Goal: Information Seeking & Learning: Learn about a topic

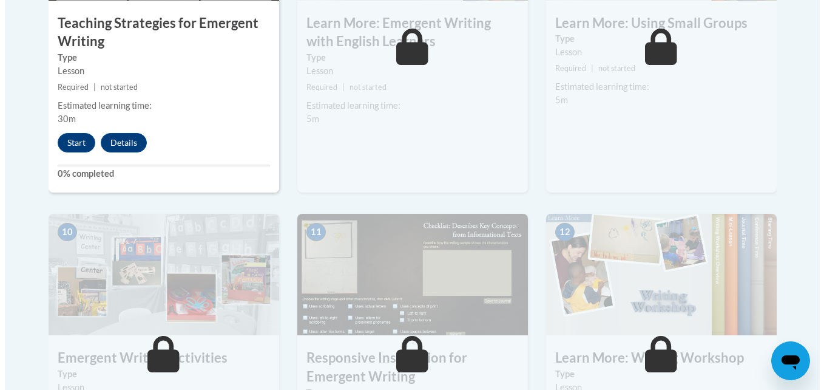
scroll to position [1153, 0]
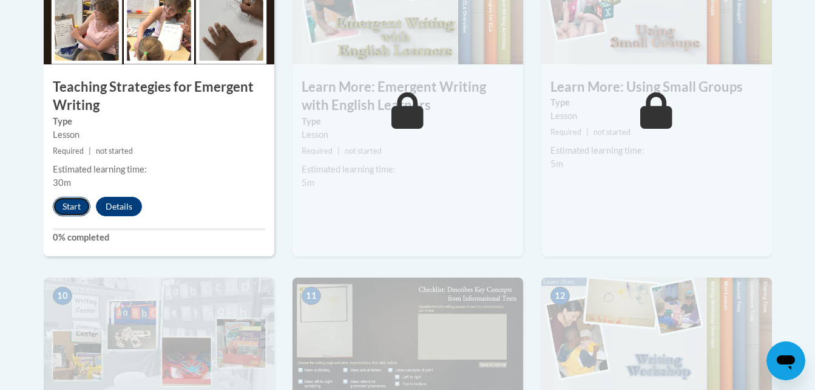
click at [73, 197] on button "Start" at bounding box center [72, 206] width 38 height 19
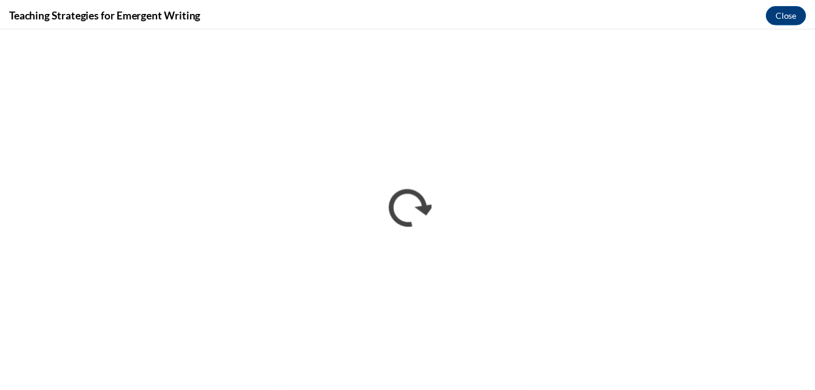
scroll to position [0, 0]
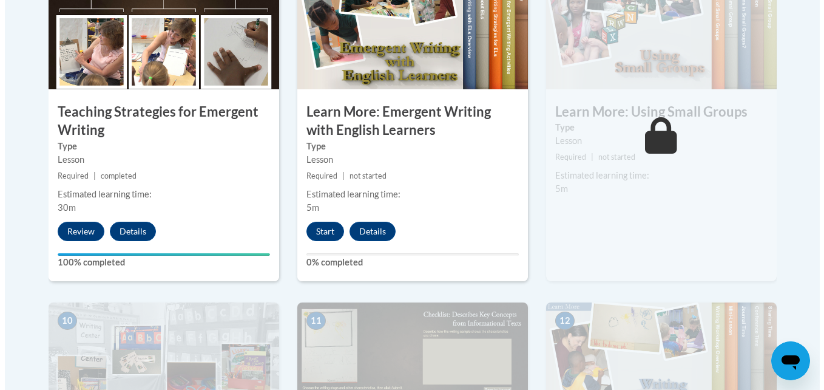
scroll to position [1153, 0]
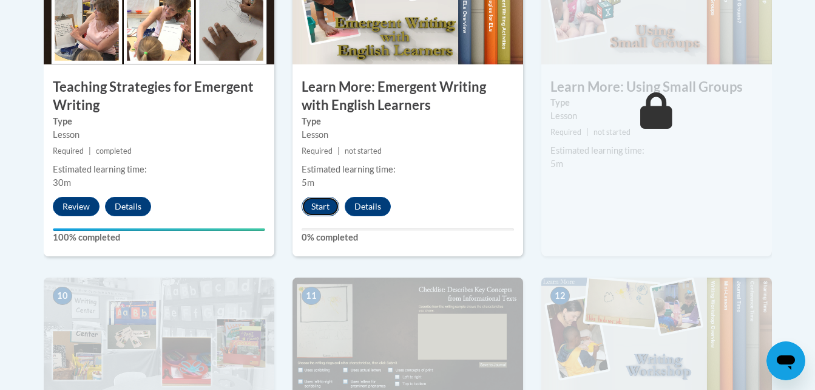
click at [323, 197] on button "Start" at bounding box center [321, 206] width 38 height 19
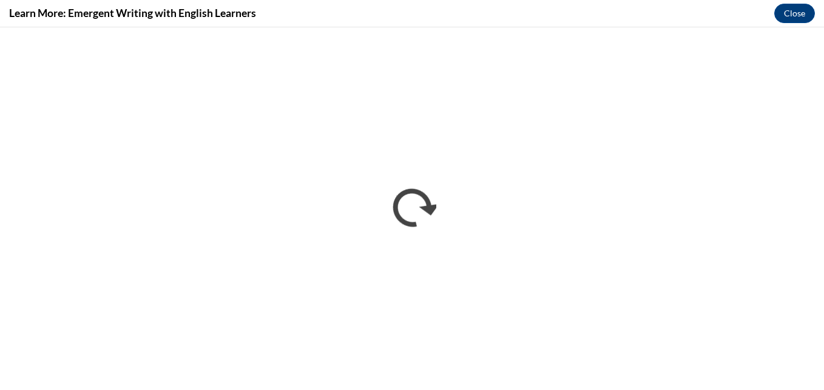
scroll to position [0, 0]
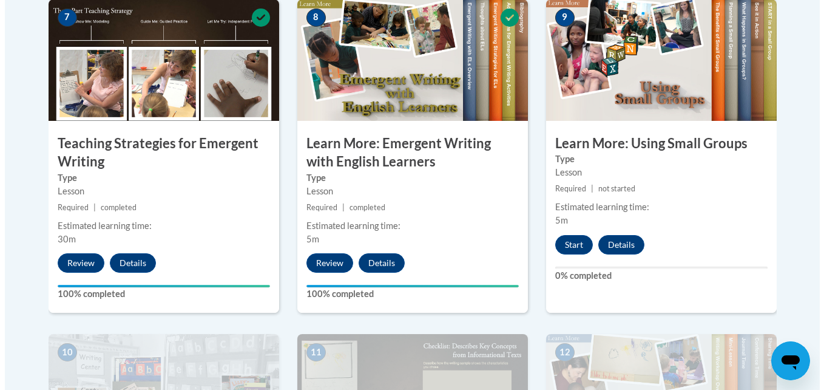
scroll to position [1153, 0]
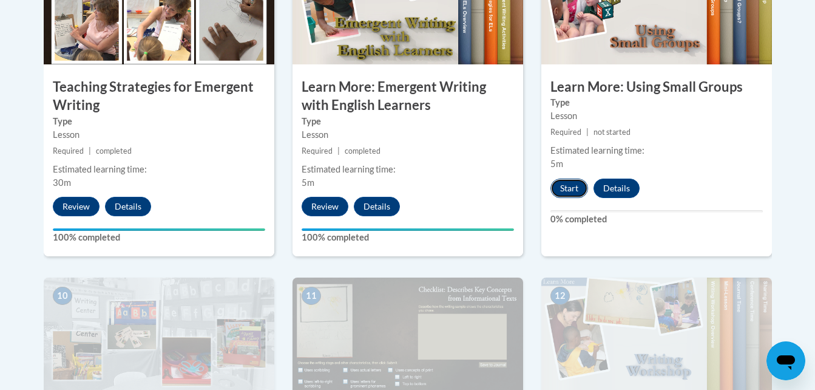
click at [574, 178] on button "Start" at bounding box center [569, 187] width 38 height 19
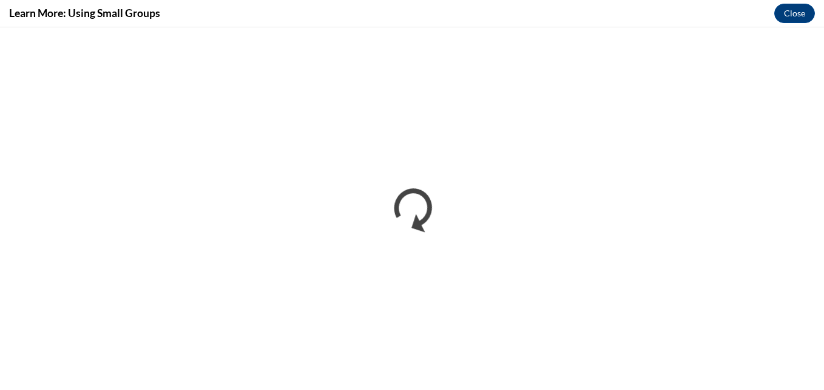
scroll to position [0, 0]
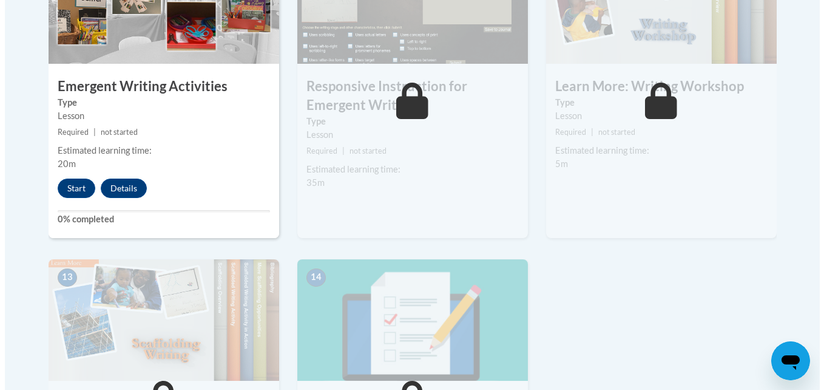
scroll to position [1456, 0]
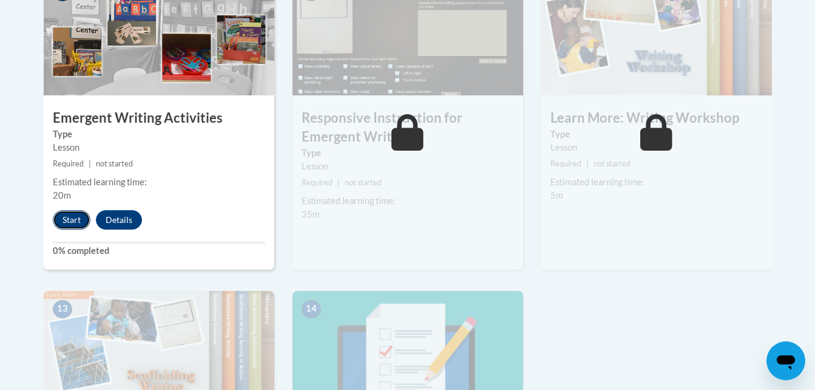
click at [72, 210] on button "Start" at bounding box center [72, 219] width 38 height 19
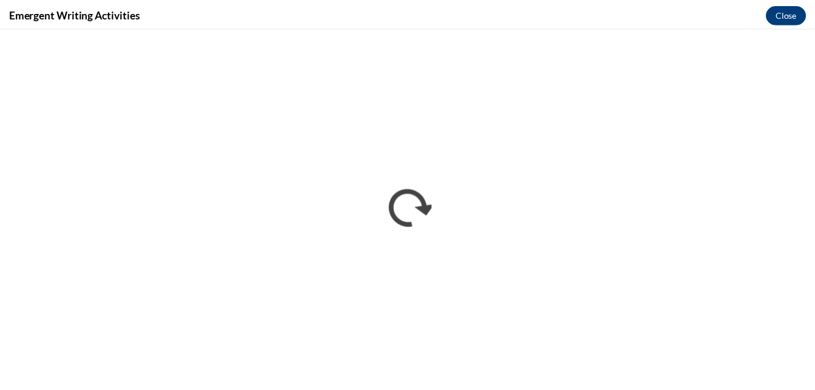
scroll to position [0, 0]
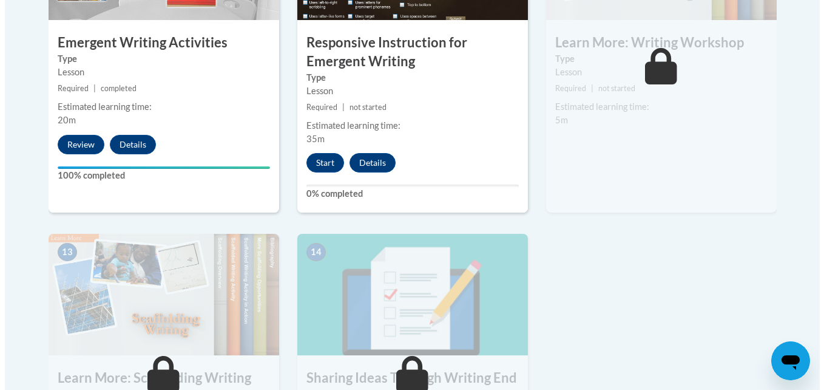
scroll to position [1517, 0]
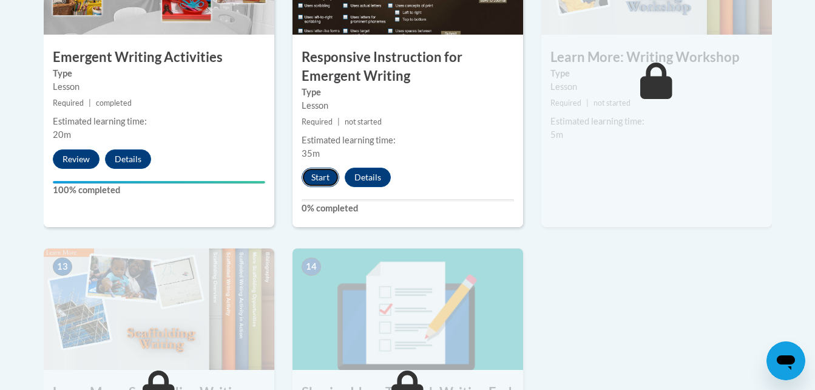
click at [315, 167] on button "Start" at bounding box center [321, 176] width 38 height 19
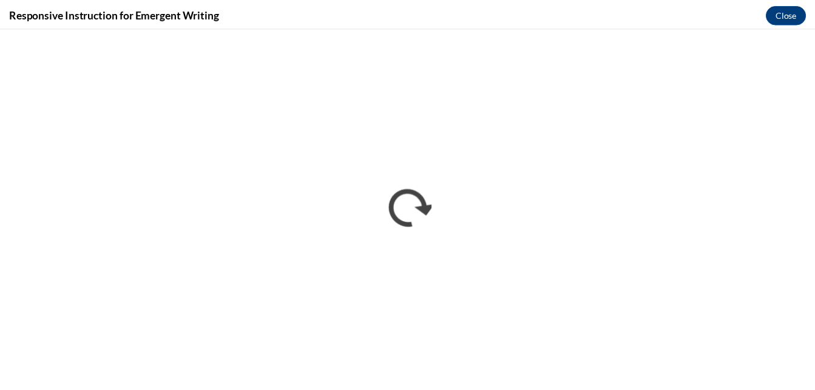
scroll to position [0, 0]
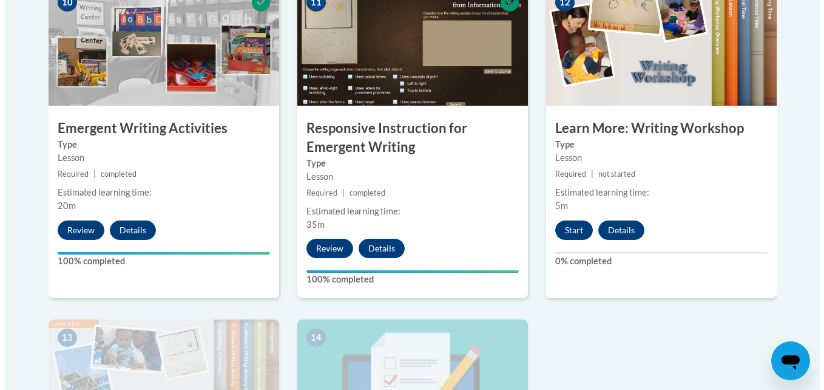
scroll to position [1456, 0]
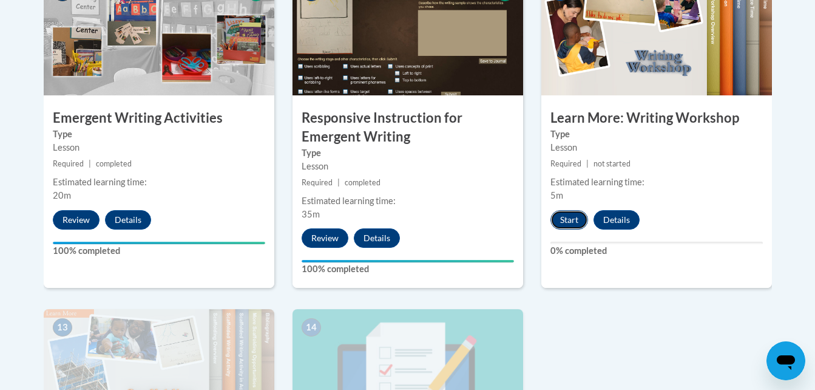
click at [571, 210] on button "Start" at bounding box center [569, 219] width 38 height 19
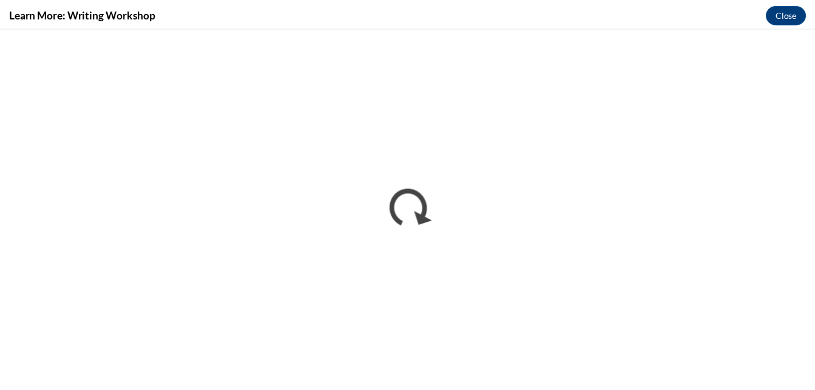
scroll to position [0, 0]
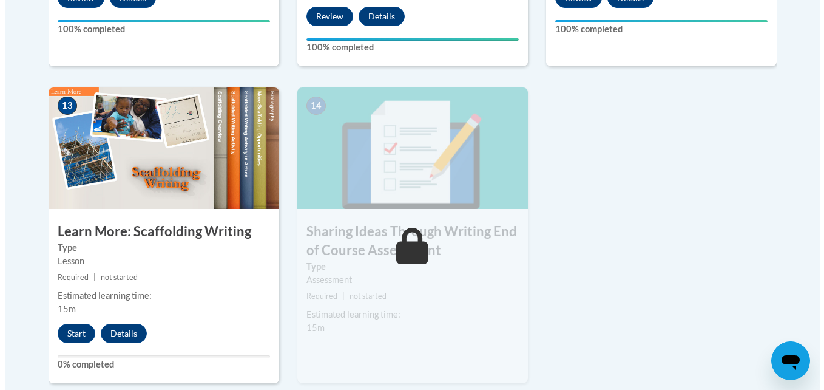
scroll to position [1699, 0]
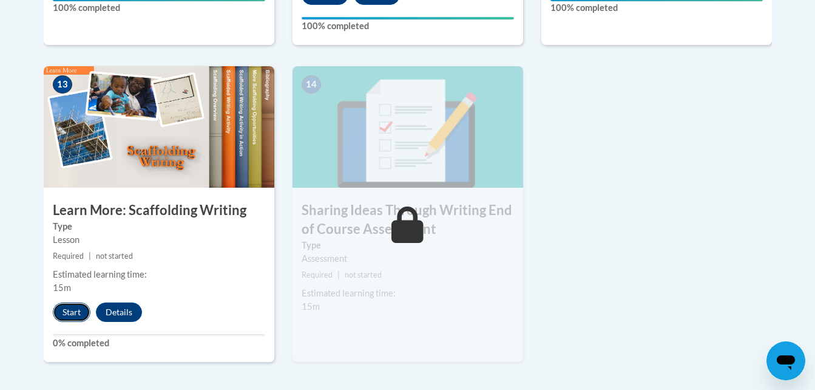
click at [78, 302] on button "Start" at bounding box center [72, 311] width 38 height 19
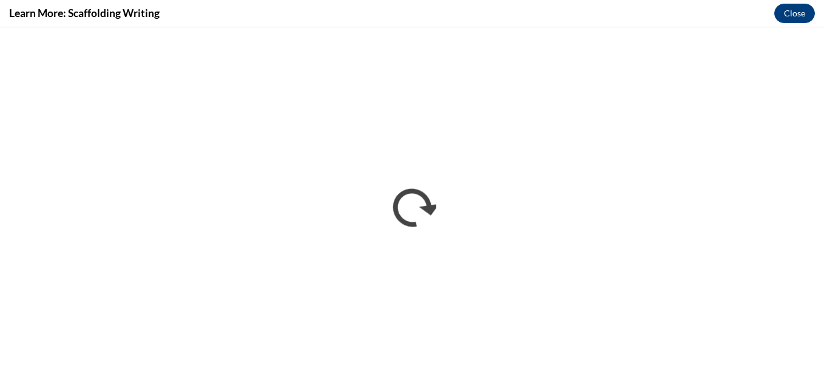
scroll to position [0, 0]
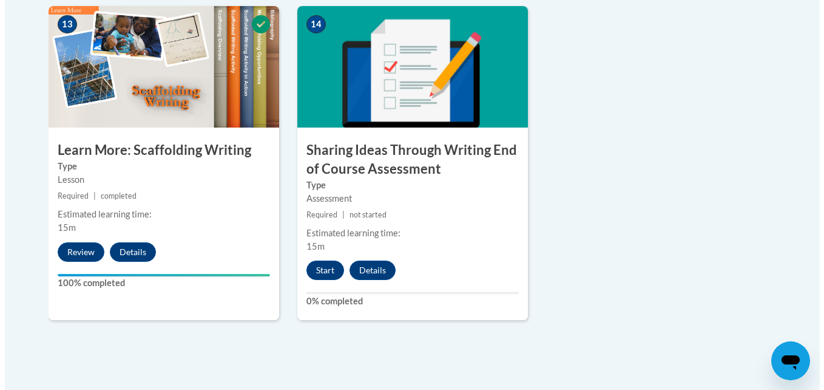
scroll to position [1760, 0]
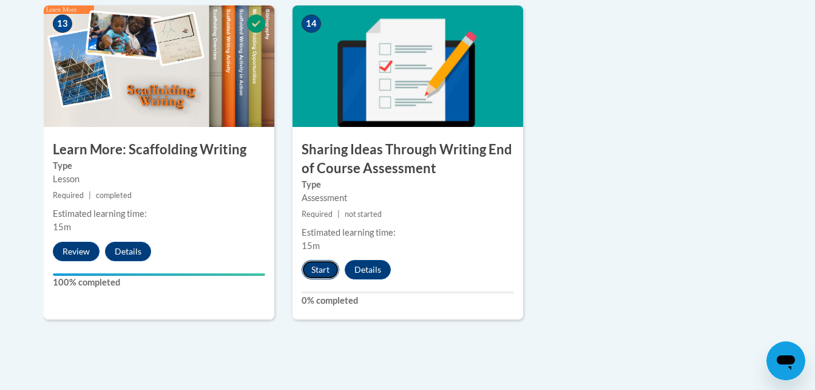
click at [317, 260] on button "Start" at bounding box center [321, 269] width 38 height 19
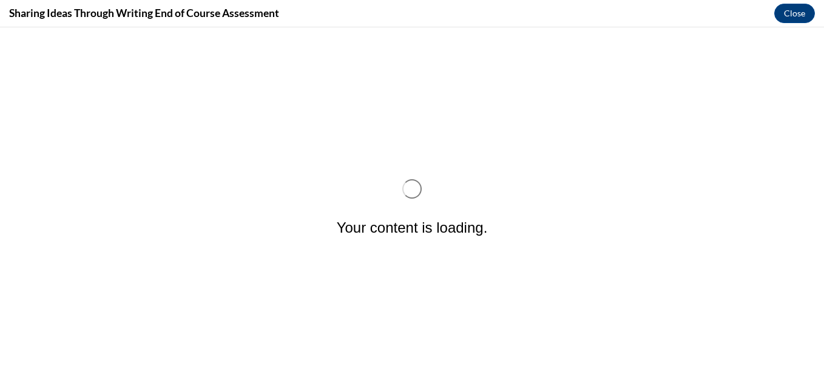
scroll to position [0, 0]
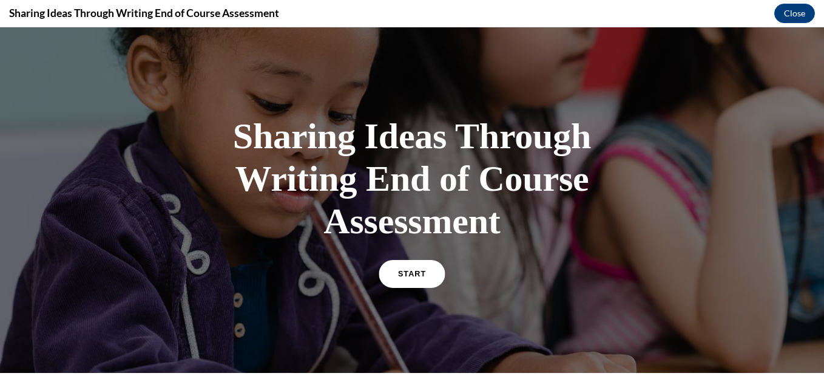
click at [411, 274] on span "START" at bounding box center [412, 273] width 28 height 9
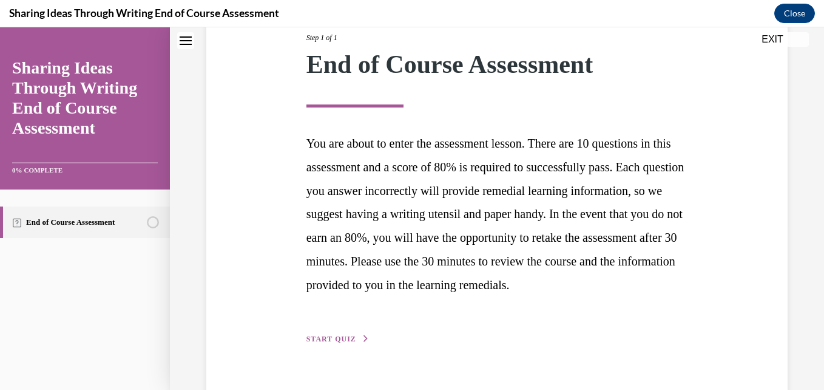
scroll to position [217, 0]
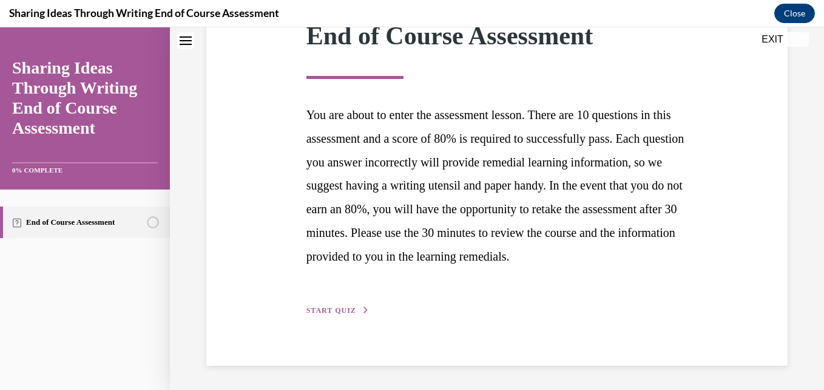
click at [349, 305] on button "START QUIZ" at bounding box center [337, 310] width 63 height 11
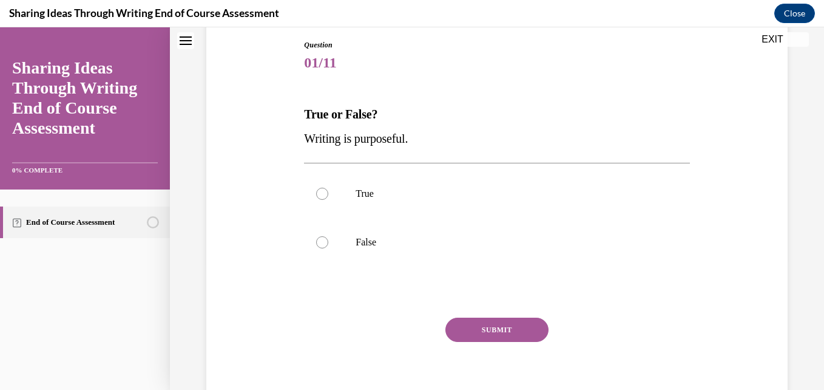
scroll to position [181, 0]
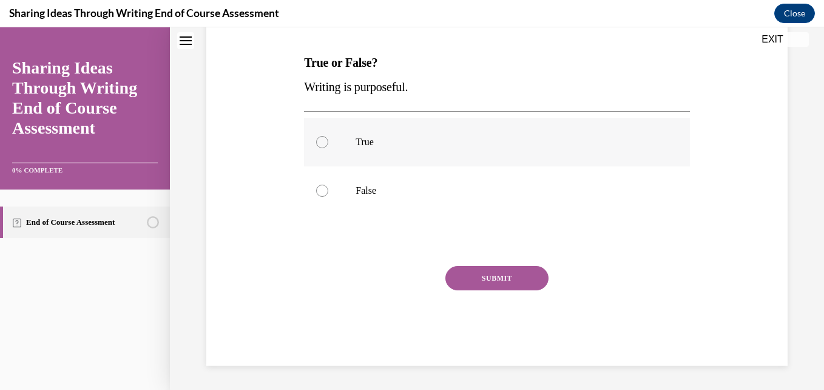
click at [379, 146] on p "True" at bounding box center [507, 142] width 303 height 12
click at [328, 146] on input "True" at bounding box center [322, 142] width 12 height 12
radio input "true"
click at [485, 276] on button "SUBMIT" at bounding box center [496, 278] width 103 height 24
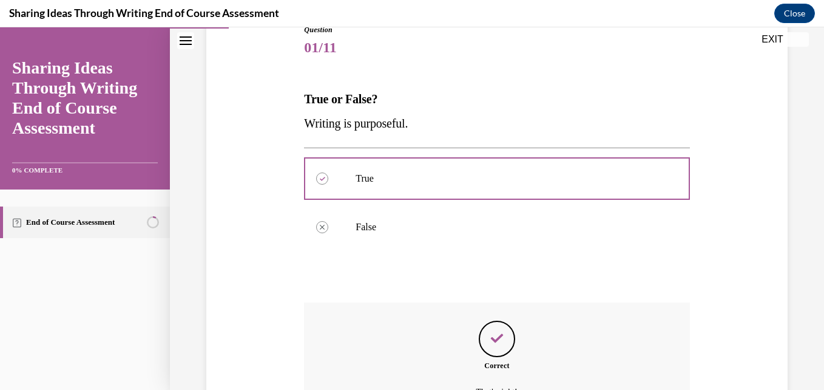
scroll to position [279, 0]
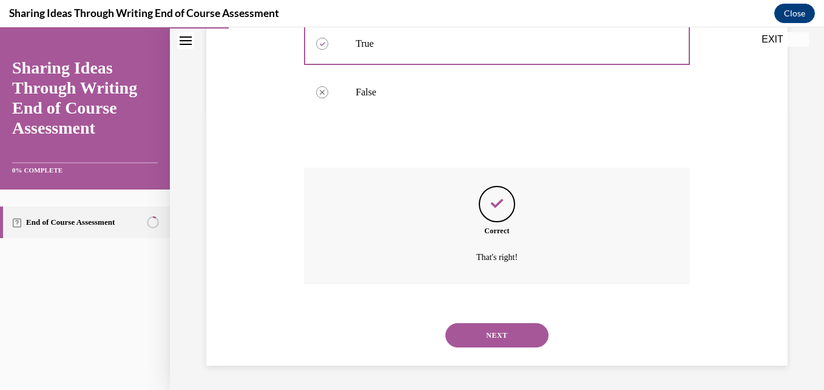
click at [492, 335] on button "NEXT" at bounding box center [496, 335] width 103 height 24
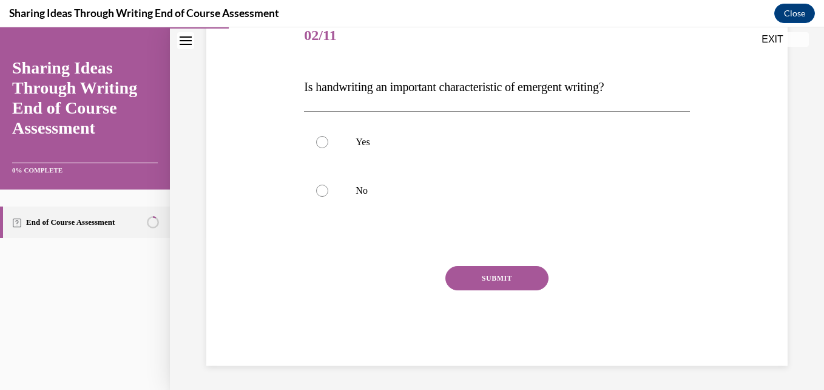
scroll to position [135, 0]
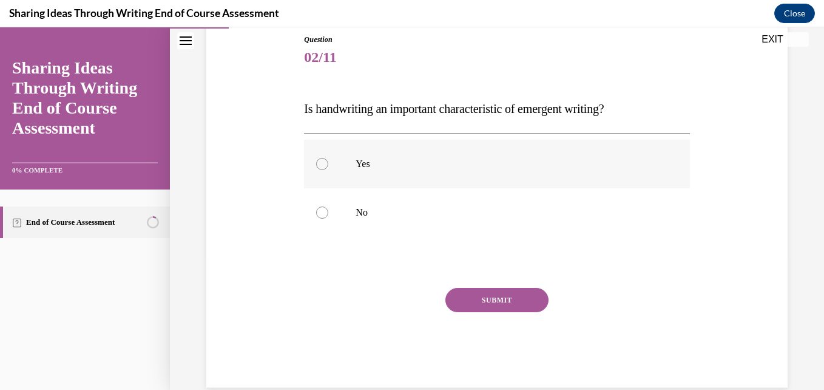
click at [381, 163] on p "Yes" at bounding box center [507, 164] width 303 height 12
click at [328, 163] on input "Yes" at bounding box center [322, 164] width 12 height 12
radio input "true"
click at [435, 214] on p "No" at bounding box center [507, 212] width 303 height 12
click at [328, 214] on input "No" at bounding box center [322, 212] width 12 height 12
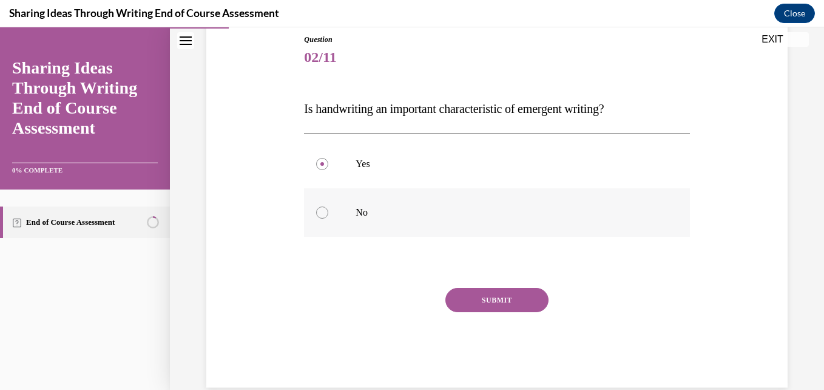
radio input "true"
click at [487, 302] on button "SUBMIT" at bounding box center [496, 300] width 103 height 24
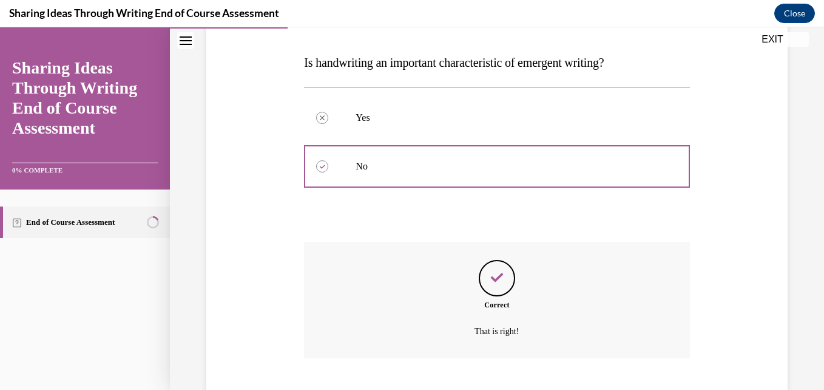
scroll to position [255, 0]
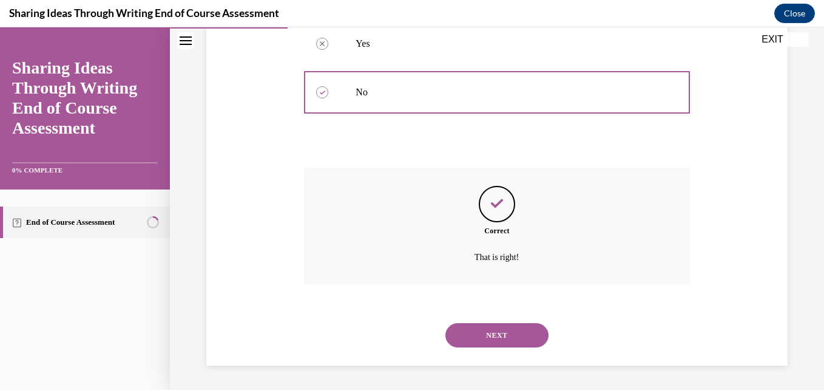
click at [536, 333] on button "NEXT" at bounding box center [496, 335] width 103 height 24
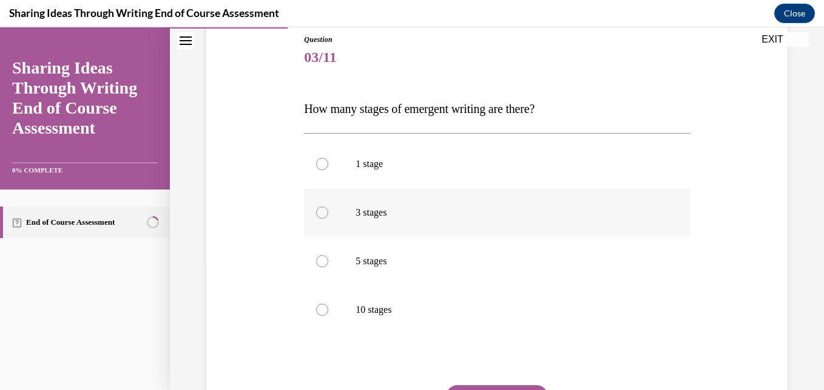
scroll to position [161, 0]
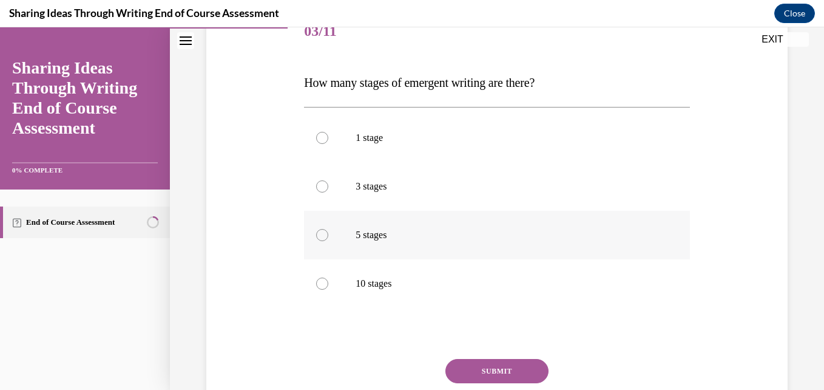
click at [571, 228] on label "5 stages" at bounding box center [496, 235] width 385 height 49
click at [328, 229] on input "5 stages" at bounding box center [322, 235] width 12 height 12
radio input "true"
click at [485, 369] on button "SUBMIT" at bounding box center [496, 371] width 103 height 24
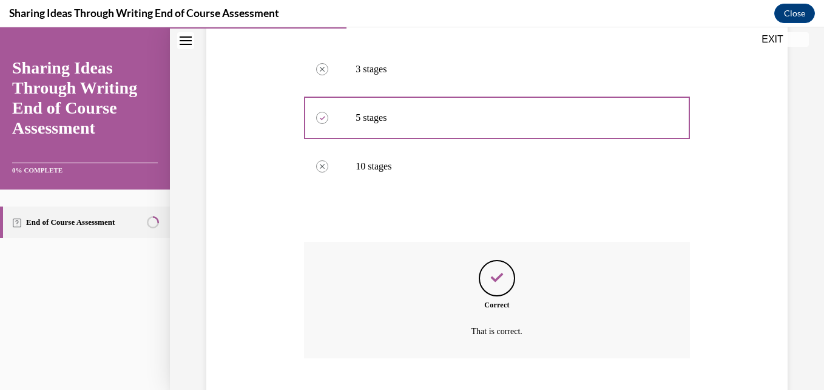
scroll to position [352, 0]
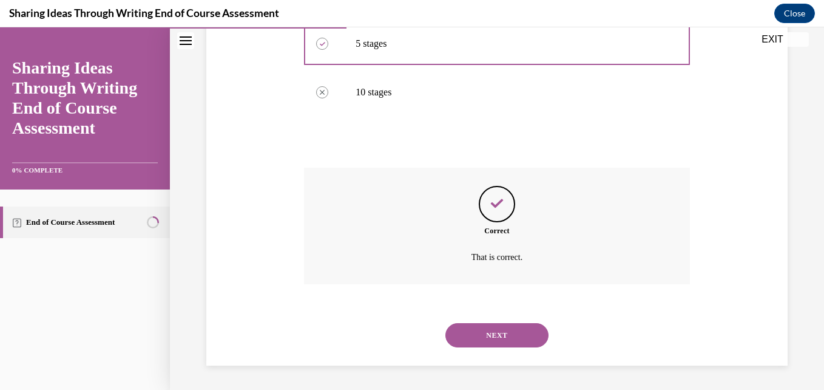
click at [526, 325] on button "NEXT" at bounding box center [496, 335] width 103 height 24
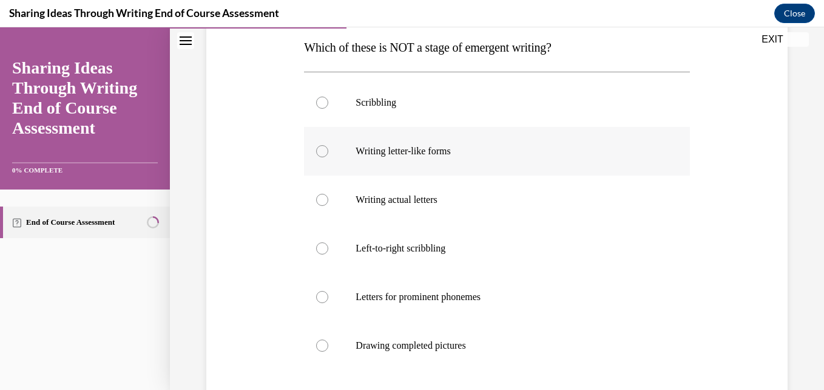
scroll to position [182, 0]
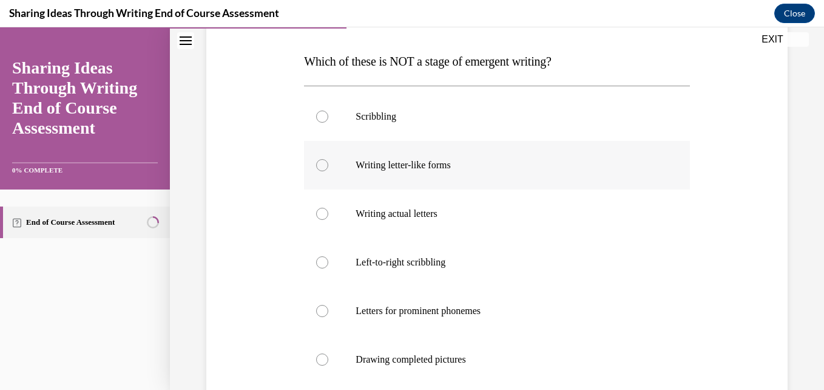
click at [401, 170] on p "Writing letter-like forms" at bounding box center [507, 165] width 303 height 12
click at [328, 170] on input "Writing letter-like forms" at bounding box center [322, 165] width 12 height 12
radio input "true"
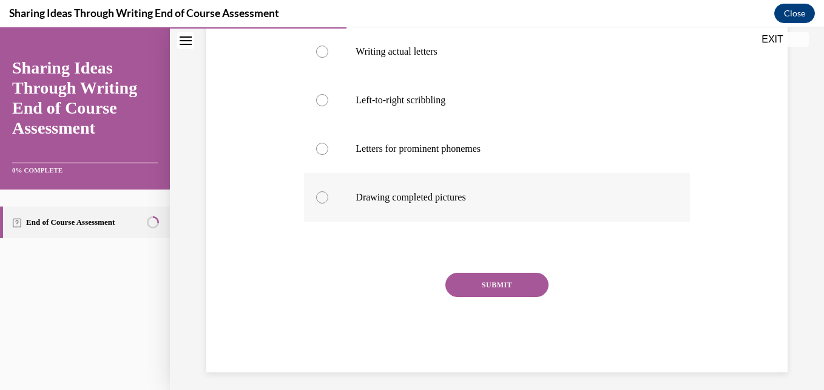
scroll to position [351, 0]
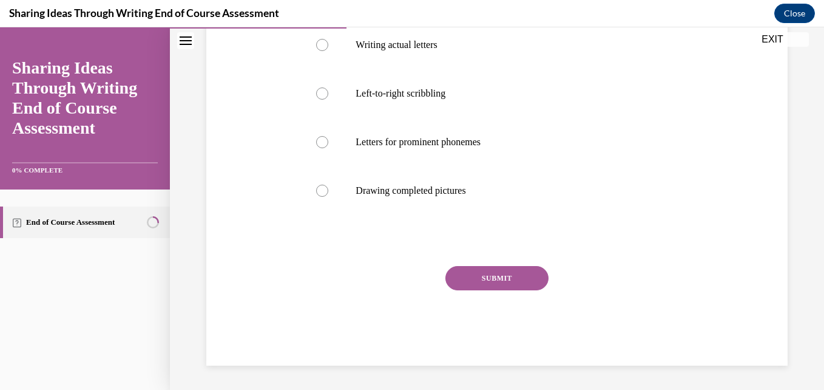
click at [525, 278] on button "SUBMIT" at bounding box center [496, 278] width 103 height 24
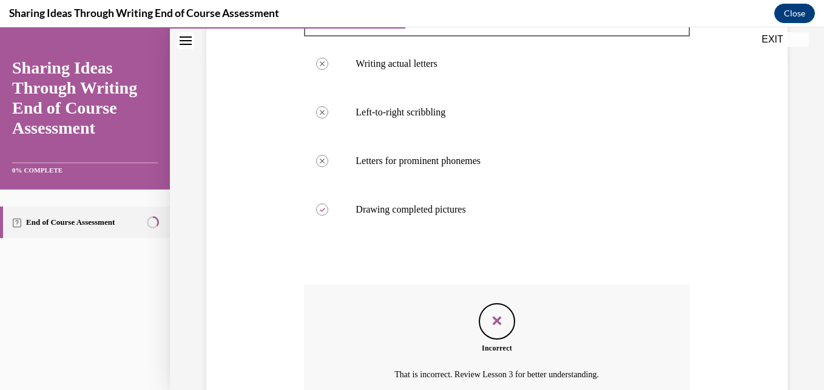
scroll to position [449, 0]
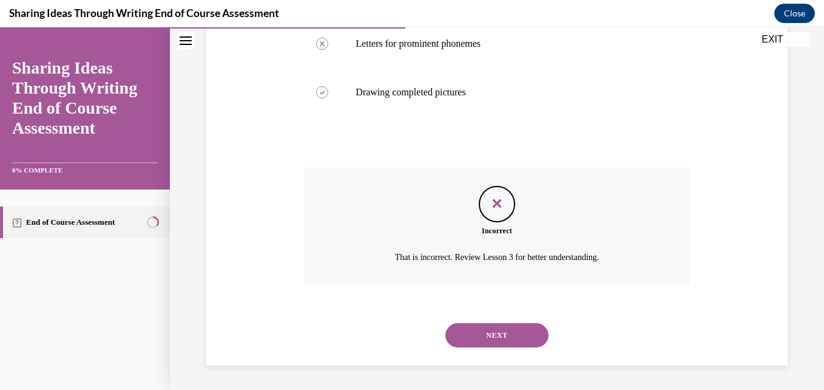
click at [495, 323] on button "NEXT" at bounding box center [496, 335] width 103 height 24
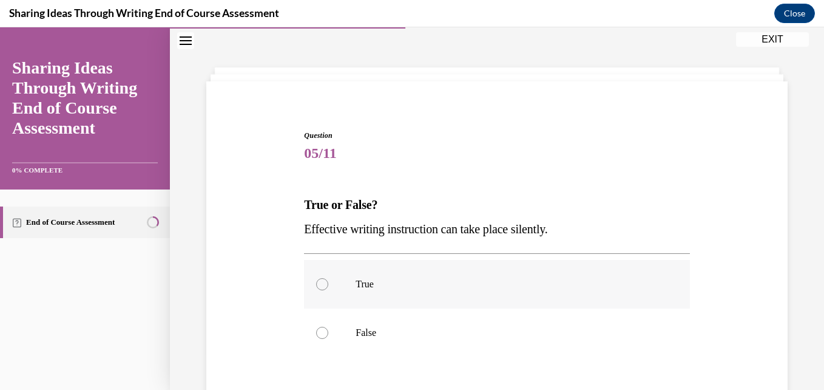
scroll to position [121, 0]
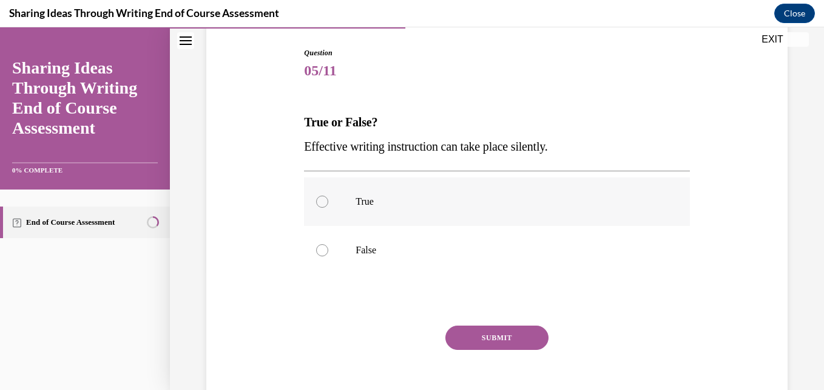
click at [402, 197] on p "True" at bounding box center [507, 201] width 303 height 12
click at [328, 197] on input "True" at bounding box center [322, 201] width 12 height 12
radio input "true"
click at [484, 337] on button "SUBMIT" at bounding box center [496, 337] width 103 height 24
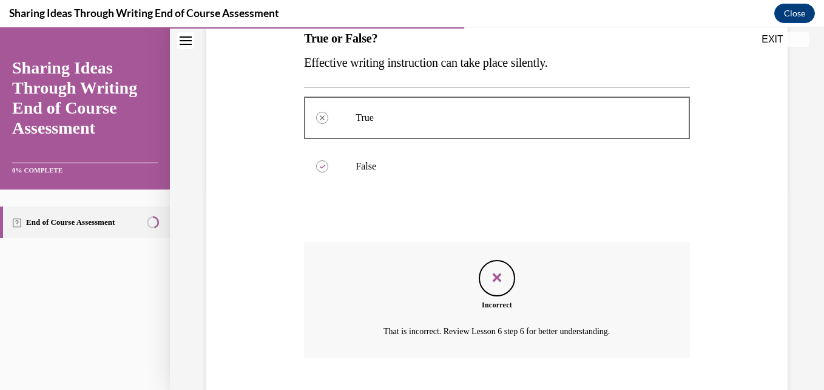
scroll to position [279, 0]
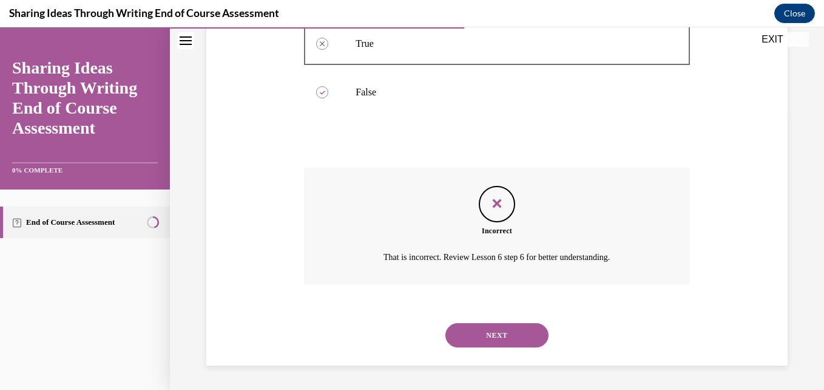
click at [505, 326] on button "NEXT" at bounding box center [496, 335] width 103 height 24
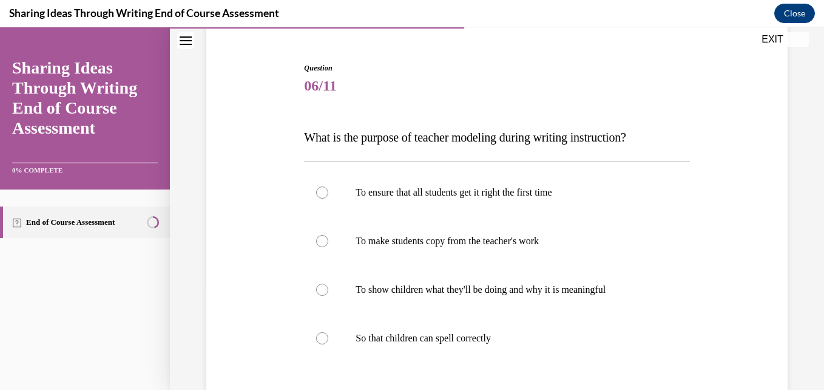
scroll to position [121, 0]
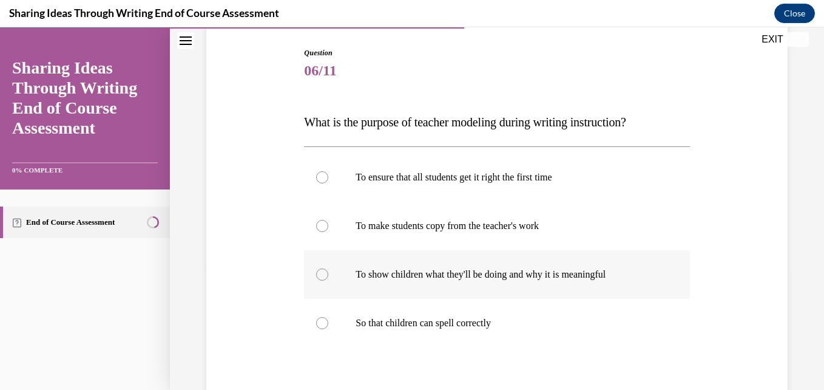
click at [572, 280] on p "To show children what they'll be doing and why it is meaningful" at bounding box center [507, 274] width 303 height 12
click at [328, 280] on input "To show children what they'll be doing and why it is meaningful" at bounding box center [322, 274] width 12 height 12
radio input "true"
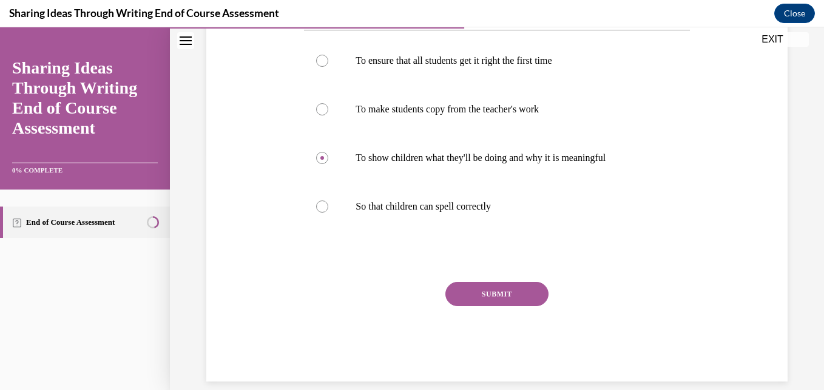
scroll to position [254, 0]
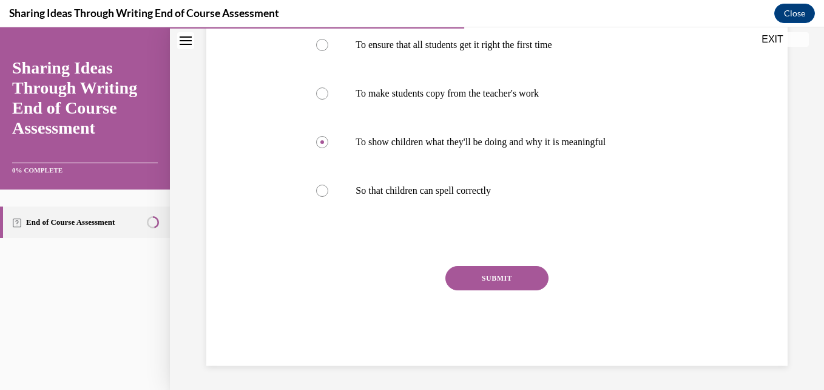
click at [501, 273] on button "SUBMIT" at bounding box center [496, 278] width 103 height 24
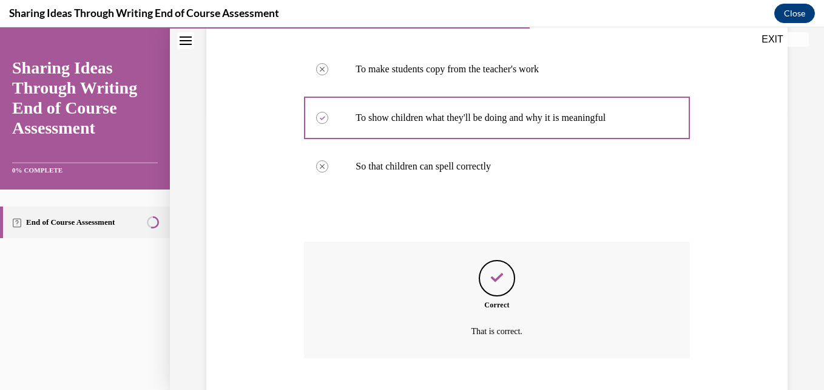
scroll to position [352, 0]
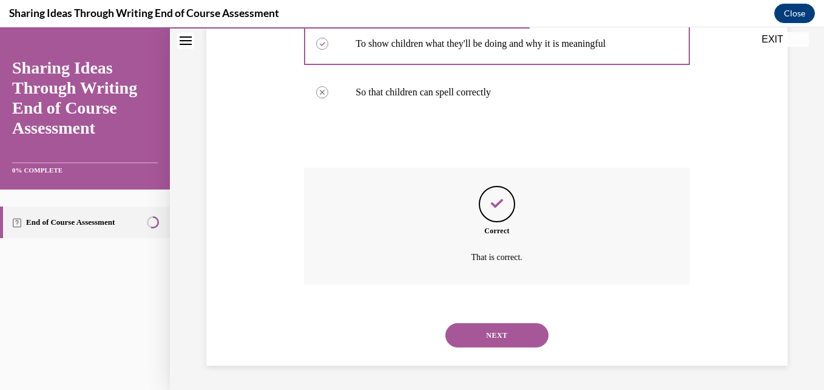
click at [505, 332] on button "NEXT" at bounding box center [496, 335] width 103 height 24
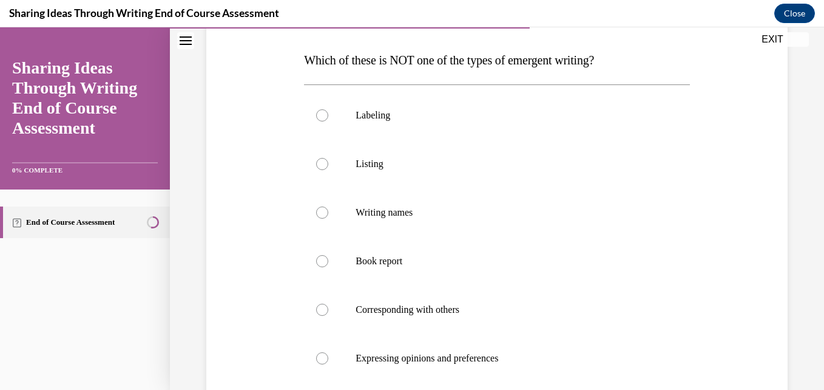
scroll to position [182, 0]
click at [458, 164] on p "Listing" at bounding box center [507, 165] width 303 height 12
click at [328, 164] on input "Listing" at bounding box center [322, 165] width 12 height 12
radio input "true"
click at [470, 249] on label "Book report" at bounding box center [496, 262] width 385 height 49
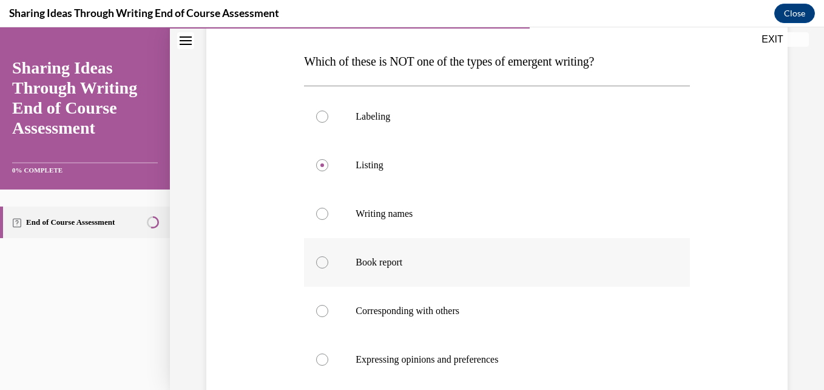
click at [328, 256] on input "Book report" at bounding box center [322, 262] width 12 height 12
radio input "true"
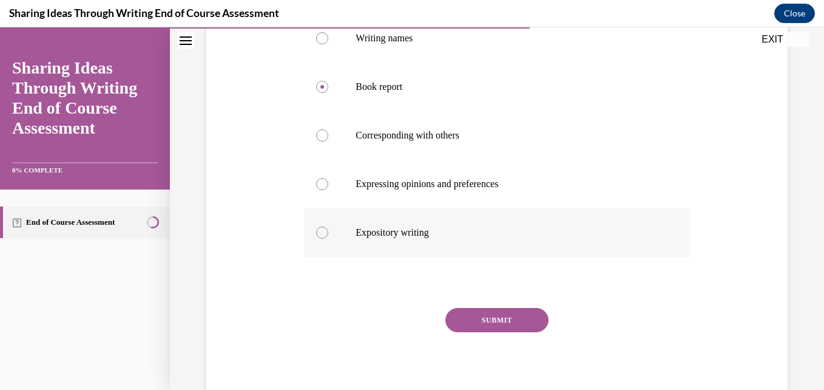
scroll to position [364, 0]
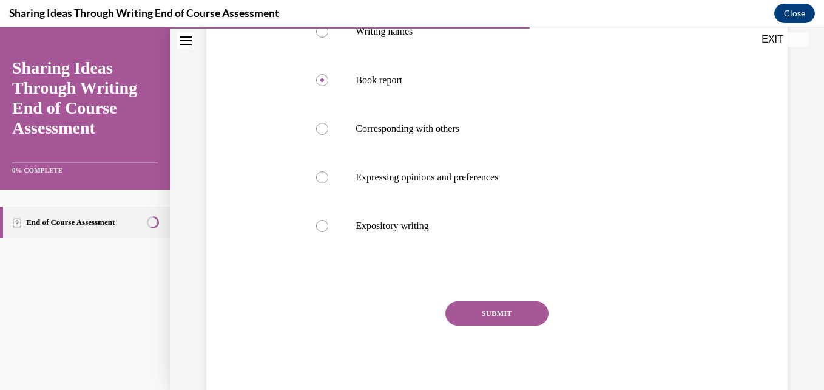
click at [508, 307] on button "SUBMIT" at bounding box center [496, 313] width 103 height 24
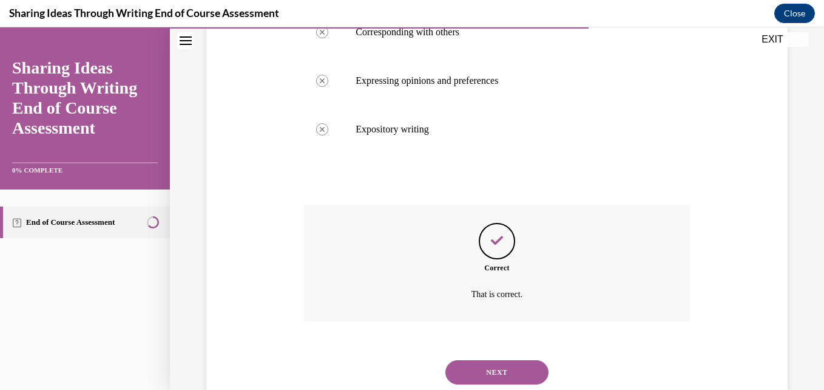
scroll to position [498, 0]
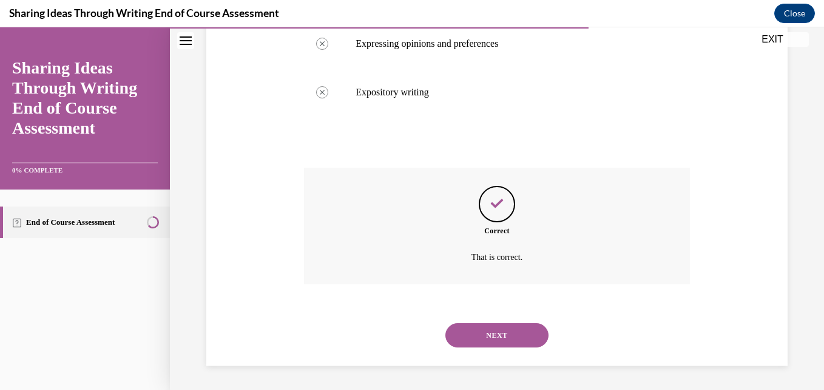
click at [494, 331] on button "NEXT" at bounding box center [496, 335] width 103 height 24
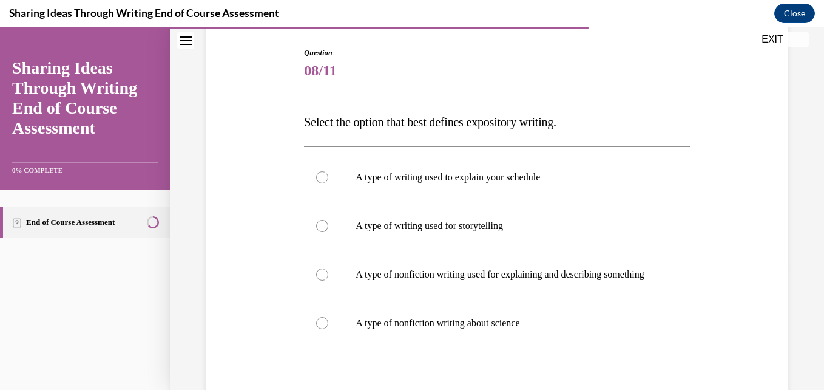
scroll to position [182, 0]
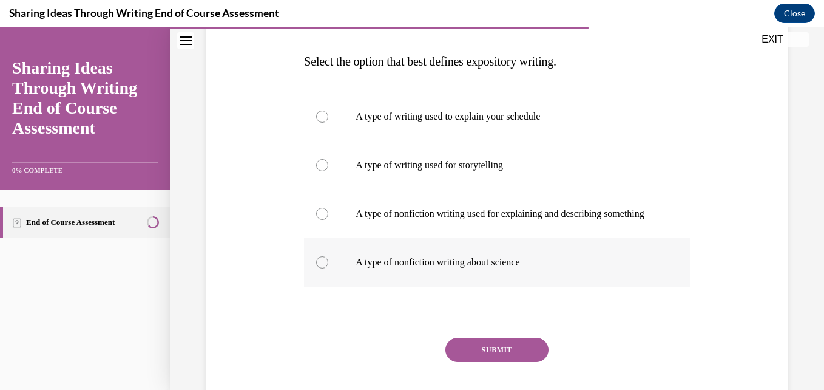
click at [425, 268] on p "A type of nonfiction writing about science" at bounding box center [507, 262] width 303 height 12
click at [328, 268] on input "A type of nonfiction writing about science" at bounding box center [322, 262] width 12 height 12
radio input "true"
click at [492, 354] on button "SUBMIT" at bounding box center [496, 349] width 103 height 24
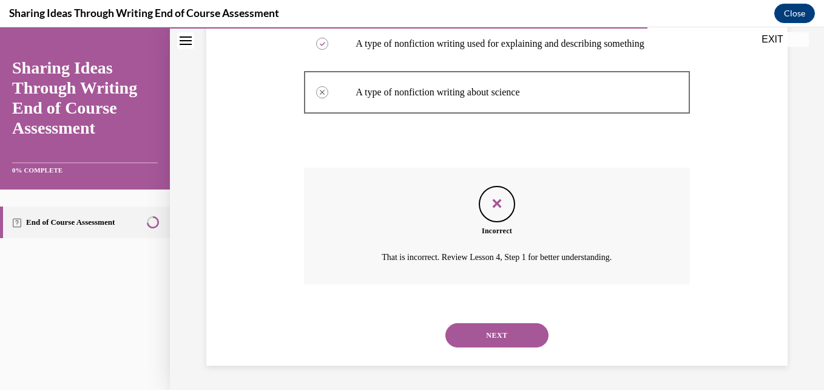
scroll to position [364, 0]
click at [502, 323] on button "NEXT" at bounding box center [496, 335] width 103 height 24
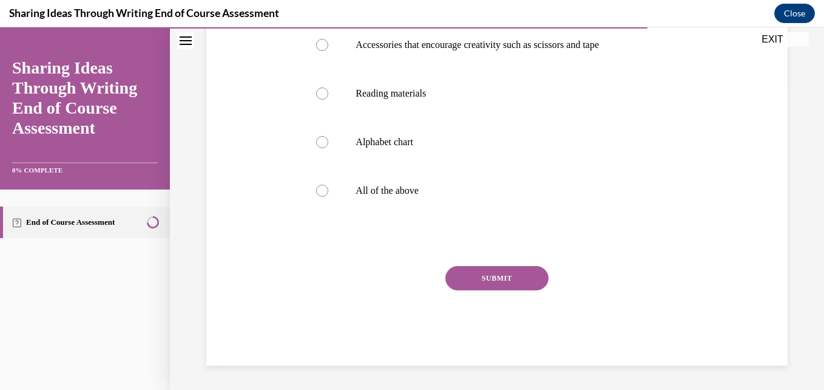
scroll to position [242, 0]
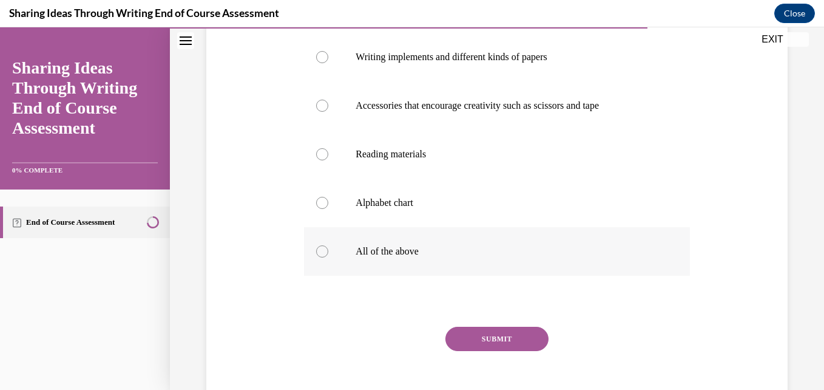
click at [531, 251] on p "All of the above" at bounding box center [507, 251] width 303 height 12
click at [328, 251] on input "All of the above" at bounding box center [322, 251] width 12 height 12
radio input "true"
click at [521, 335] on button "SUBMIT" at bounding box center [496, 338] width 103 height 24
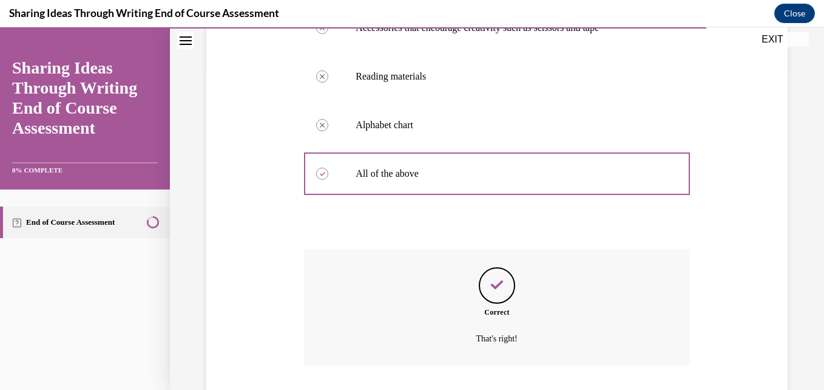
scroll to position [401, 0]
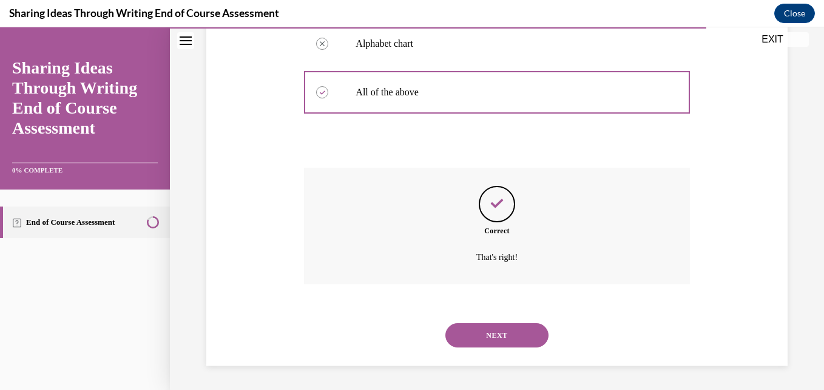
click at [460, 336] on button "NEXT" at bounding box center [496, 335] width 103 height 24
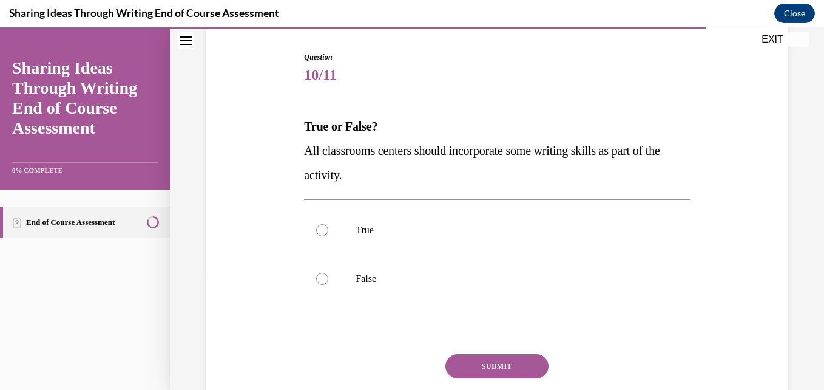
scroll to position [121, 0]
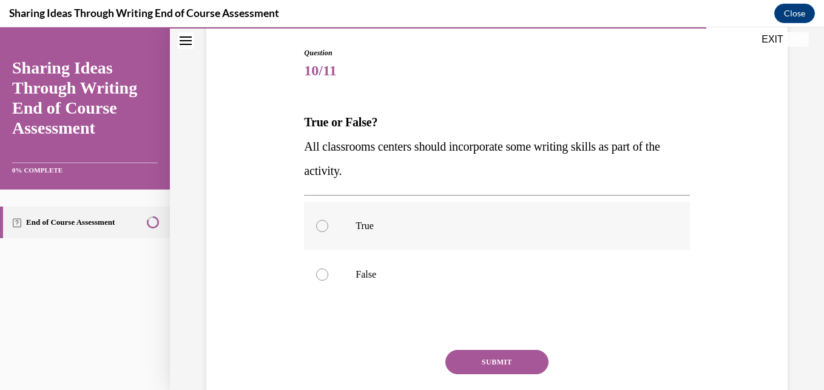
click at [394, 220] on p "True" at bounding box center [507, 226] width 303 height 12
click at [328, 220] on input "True" at bounding box center [322, 226] width 12 height 12
radio input "true"
drag, startPoint x: 456, startPoint y: 354, endPoint x: 470, endPoint y: 337, distance: 22.0
click at [456, 354] on button "SUBMIT" at bounding box center [496, 362] width 103 height 24
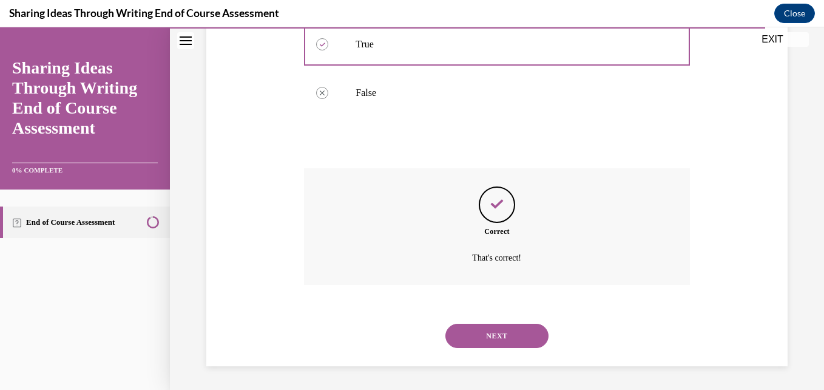
scroll to position [303, 0]
click at [507, 336] on button "NEXT" at bounding box center [496, 335] width 103 height 24
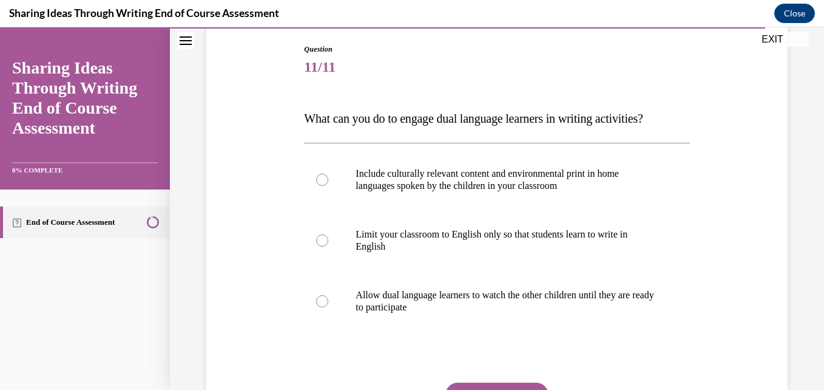
scroll to position [120, 0]
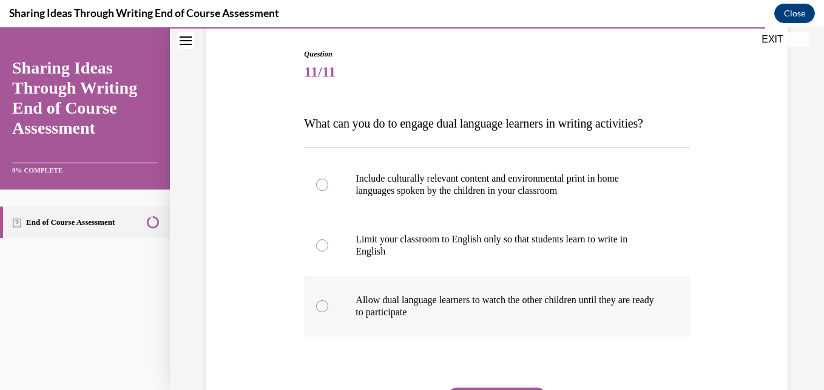
click at [407, 305] on p "Allow dual language learners to watch the other children until they are ready t…" at bounding box center [507, 306] width 303 height 24
click at [328, 305] on input "Allow dual language learners to watch the other children until they are ready t…" at bounding box center [322, 306] width 12 height 12
radio input "true"
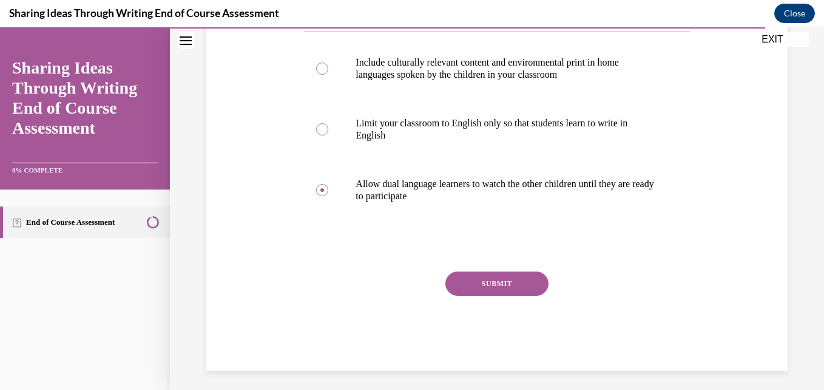
scroll to position [242, 0]
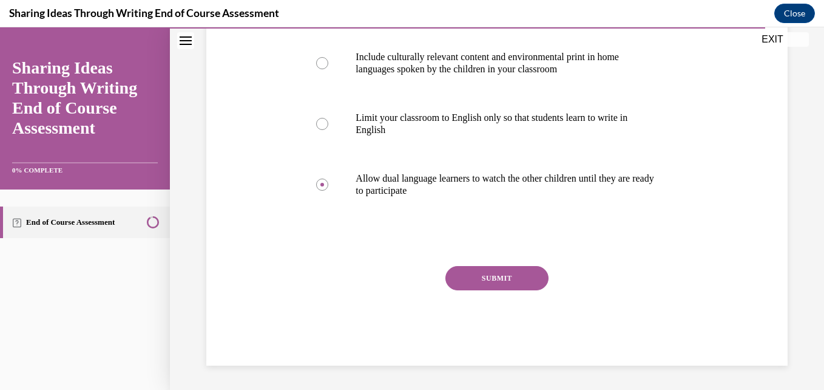
click at [476, 282] on button "SUBMIT" at bounding box center [496, 278] width 103 height 24
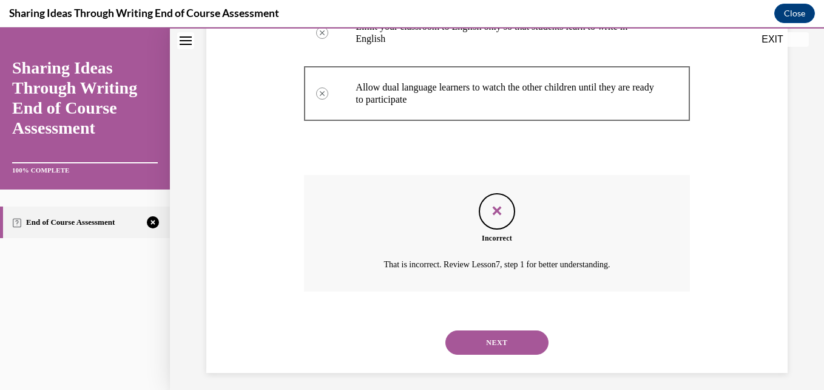
scroll to position [340, 0]
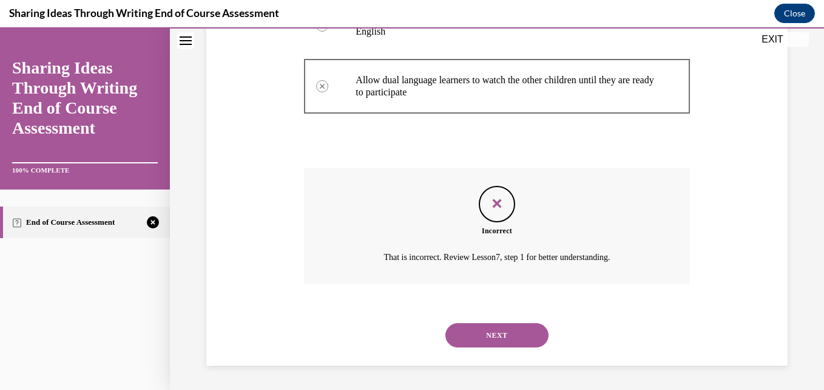
click at [506, 333] on button "NEXT" at bounding box center [496, 335] width 103 height 24
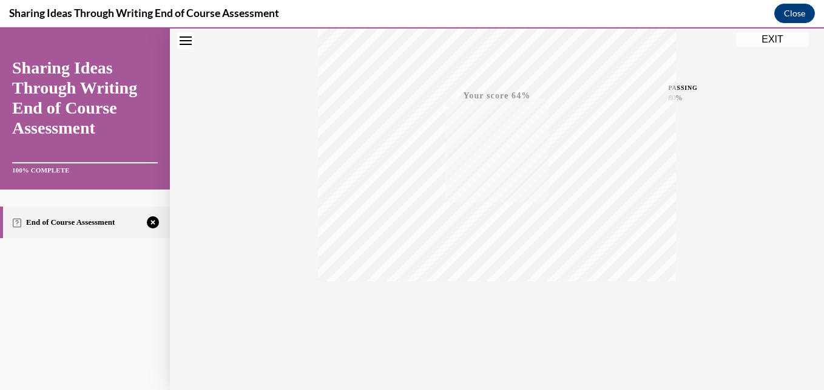
scroll to position [260, 0]
click at [484, 297] on span "TAKE AGAIN" at bounding box center [497, 298] width 43 height 7
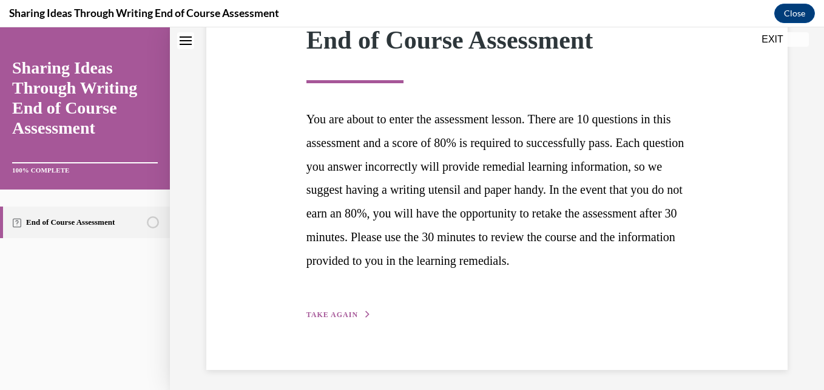
click at [348, 319] on span "TAKE AGAIN" at bounding box center [332, 314] width 52 height 8
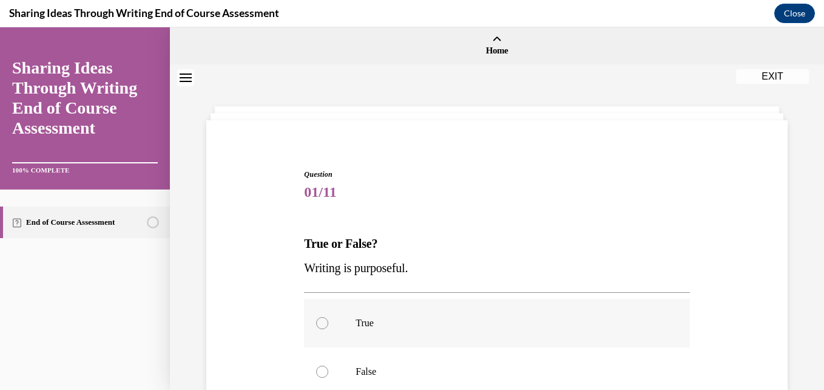
click at [361, 320] on p "True" at bounding box center [507, 323] width 303 height 12
click at [328, 320] on input "True" at bounding box center [322, 323] width 12 height 12
radio input "true"
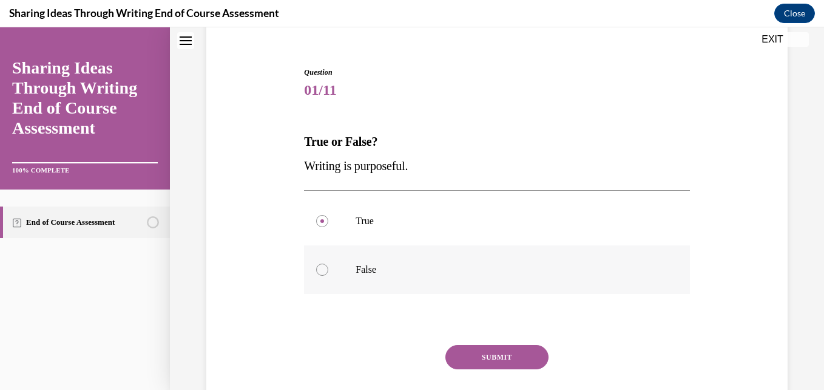
scroll to position [181, 0]
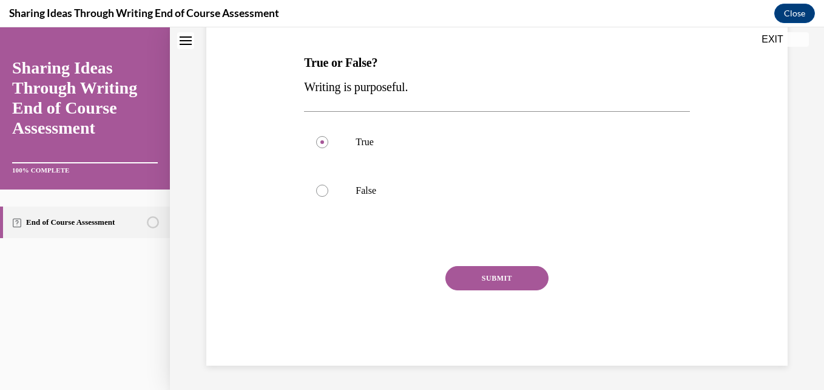
click at [511, 280] on button "SUBMIT" at bounding box center [496, 278] width 103 height 24
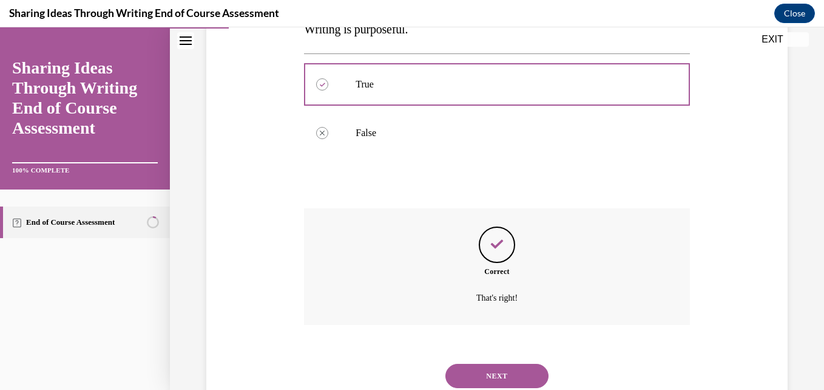
scroll to position [279, 0]
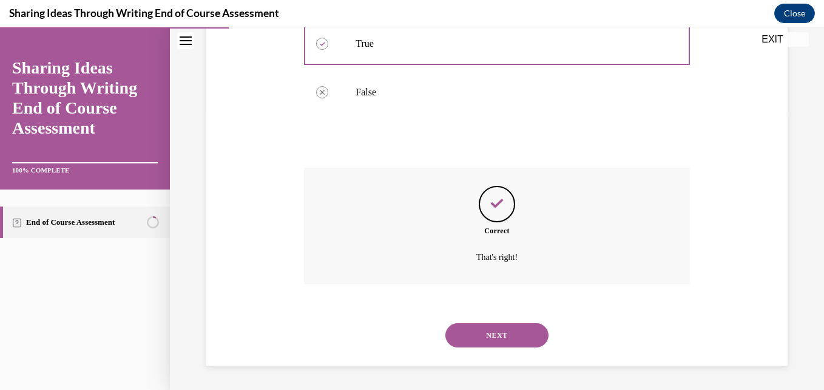
click at [497, 334] on button "NEXT" at bounding box center [496, 335] width 103 height 24
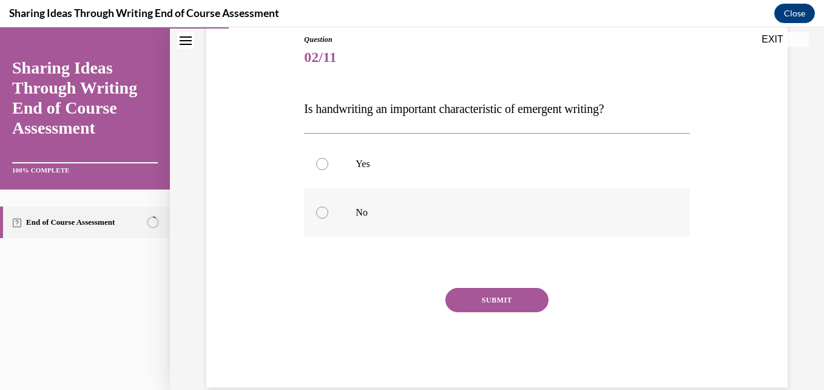
click at [333, 211] on label "No" at bounding box center [496, 212] width 385 height 49
click at [328, 211] on input "No" at bounding box center [322, 212] width 12 height 12
radio input "true"
click at [499, 302] on button "SUBMIT" at bounding box center [496, 300] width 103 height 24
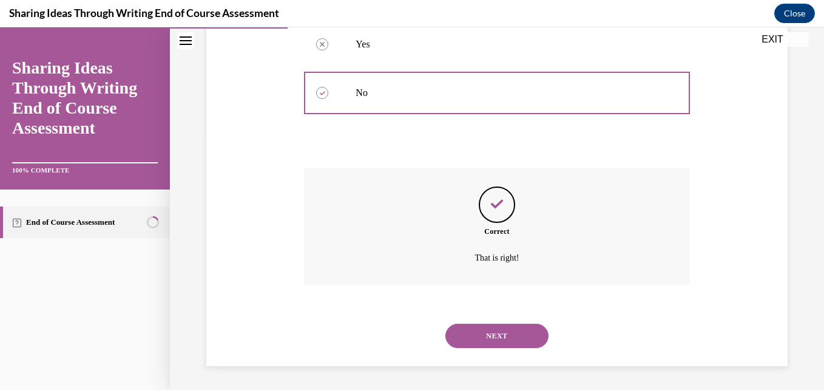
scroll to position [255, 0]
click at [484, 338] on button "NEXT" at bounding box center [496, 335] width 103 height 24
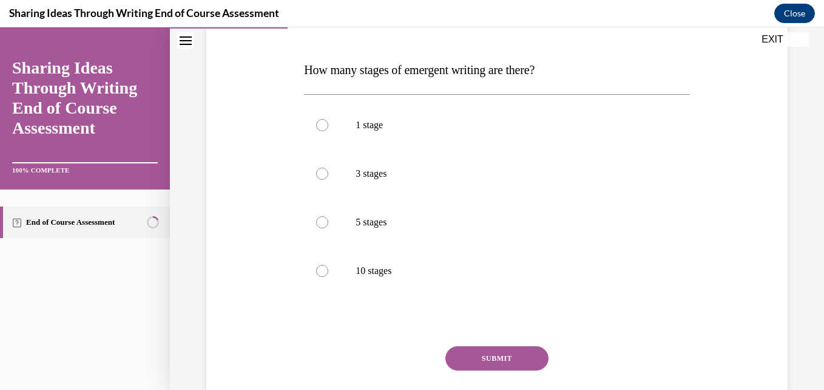
scroll to position [254, 0]
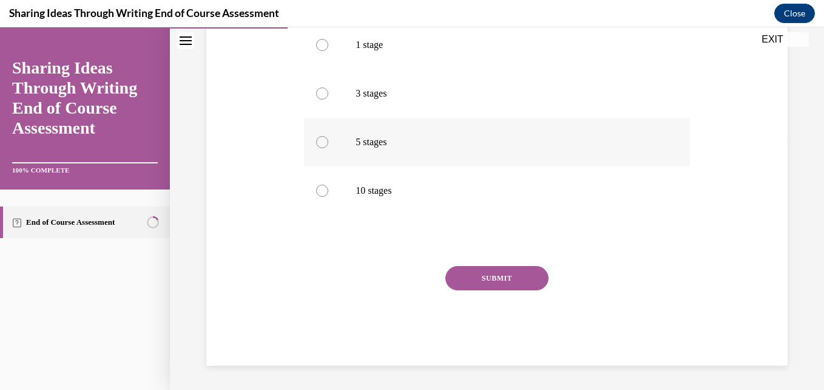
click at [372, 135] on label "5 stages" at bounding box center [496, 142] width 385 height 49
click at [328, 136] on input "5 stages" at bounding box center [322, 142] width 12 height 12
radio input "true"
click at [494, 279] on button "SUBMIT" at bounding box center [496, 278] width 103 height 24
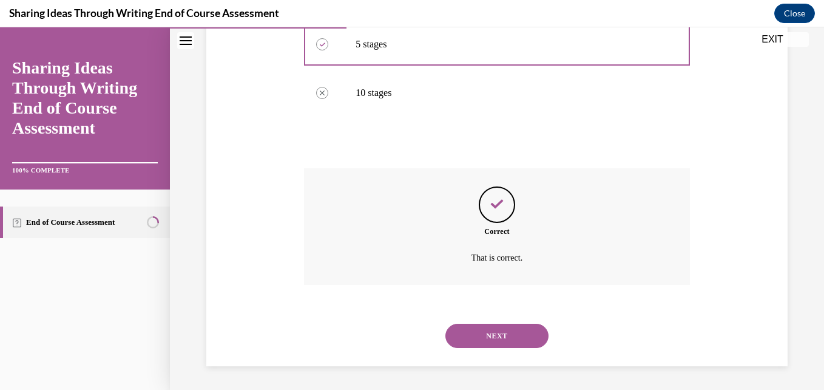
scroll to position [352, 0]
click at [515, 330] on button "NEXT" at bounding box center [496, 335] width 103 height 24
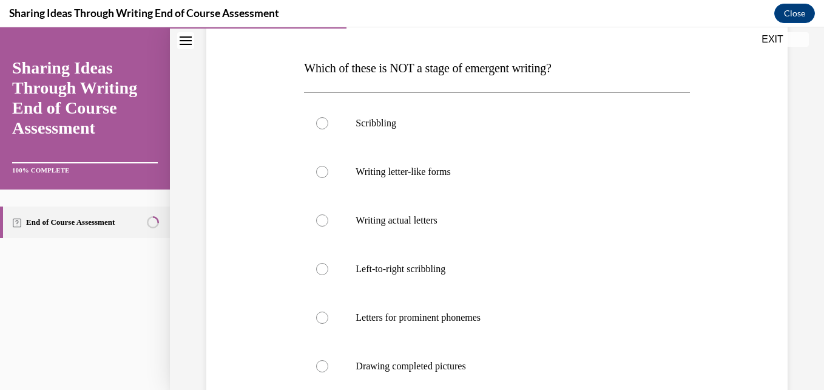
scroll to position [182, 0]
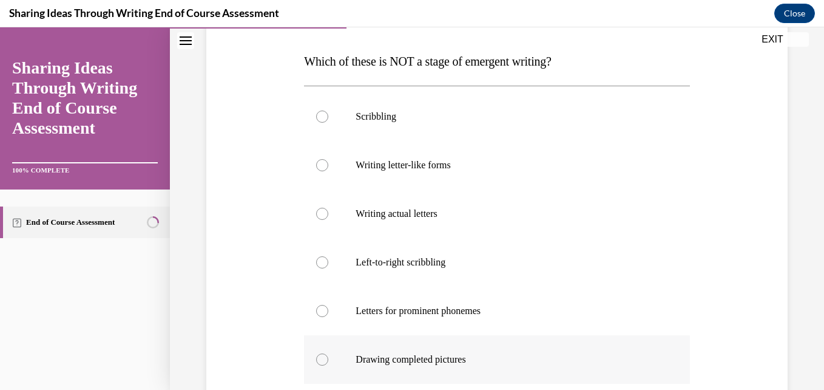
click at [464, 349] on label "Drawing completed pictures" at bounding box center [496, 359] width 385 height 49
click at [328, 353] on input "Drawing completed pictures" at bounding box center [322, 359] width 12 height 12
radio input "true"
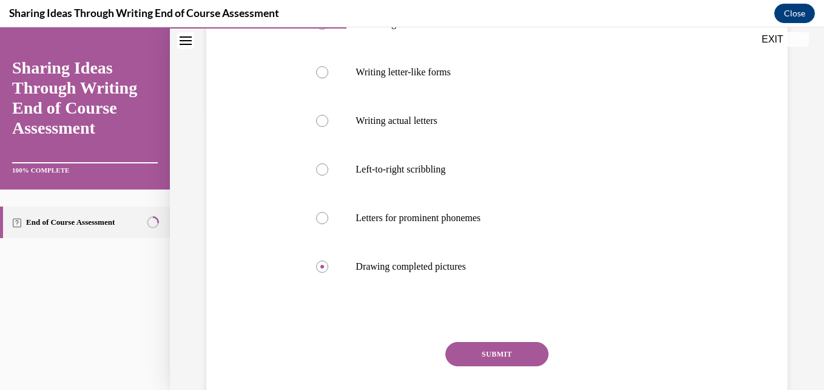
scroll to position [351, 0]
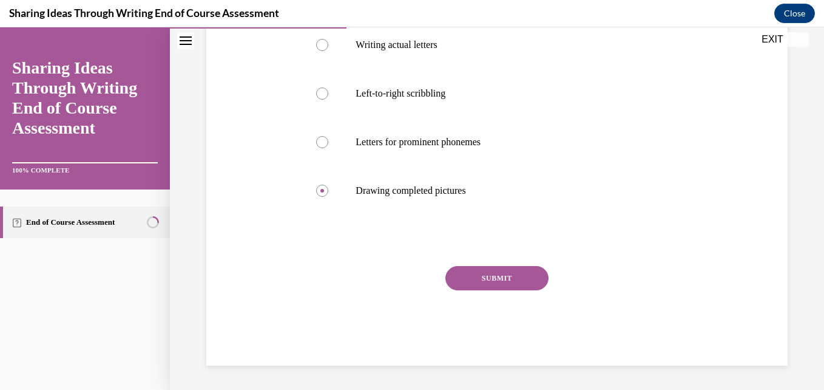
click at [507, 271] on button "SUBMIT" at bounding box center [496, 278] width 103 height 24
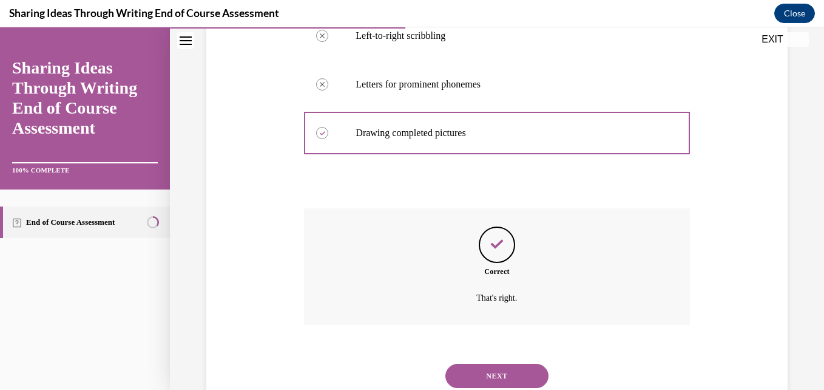
scroll to position [449, 0]
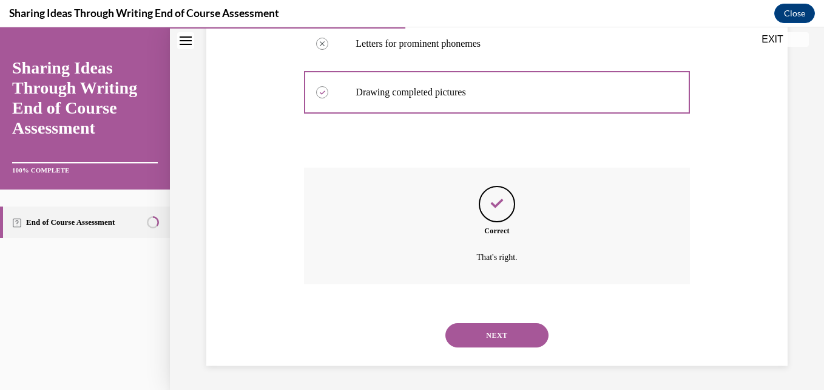
click at [509, 331] on button "NEXT" at bounding box center [496, 335] width 103 height 24
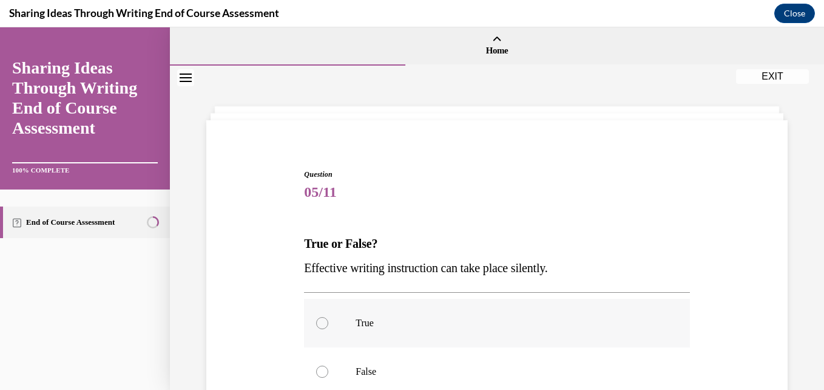
click at [352, 317] on label "True" at bounding box center [496, 323] width 385 height 49
click at [328, 317] on input "True" at bounding box center [322, 323] width 12 height 12
radio input "true"
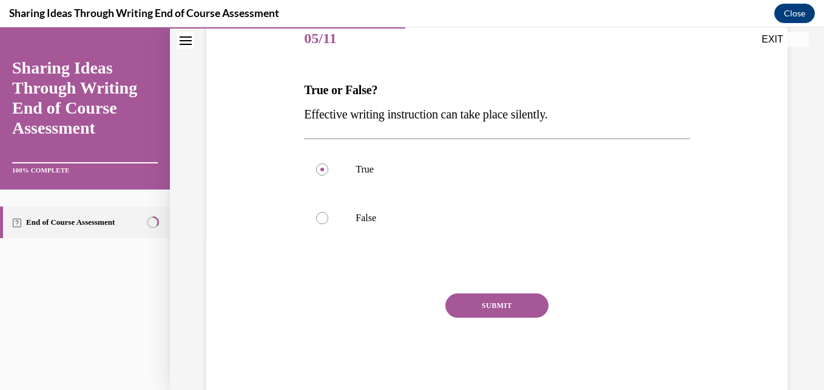
scroll to position [181, 0]
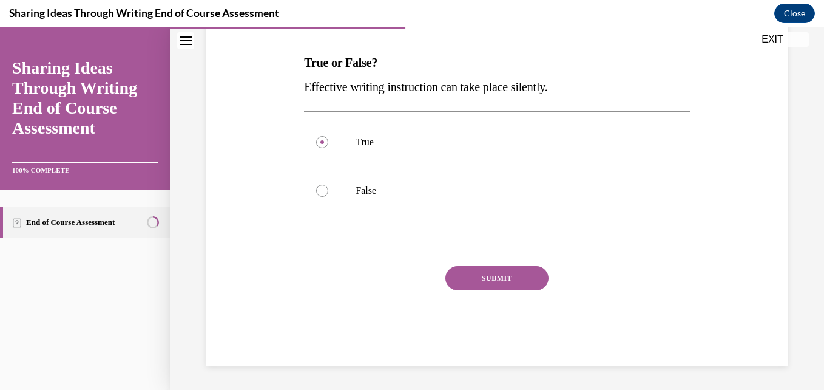
click at [501, 272] on button "SUBMIT" at bounding box center [496, 278] width 103 height 24
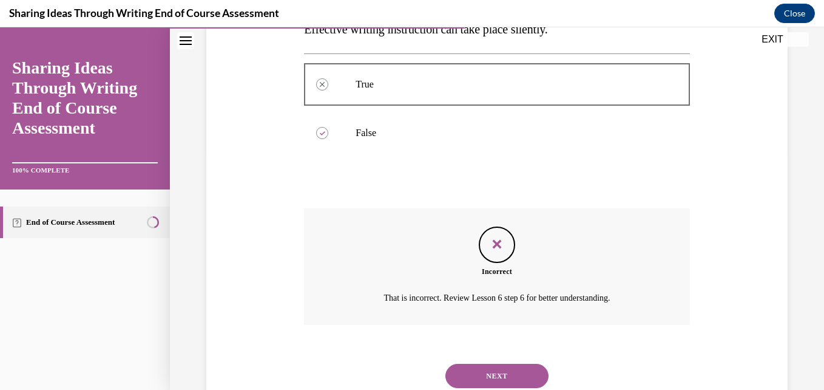
scroll to position [279, 0]
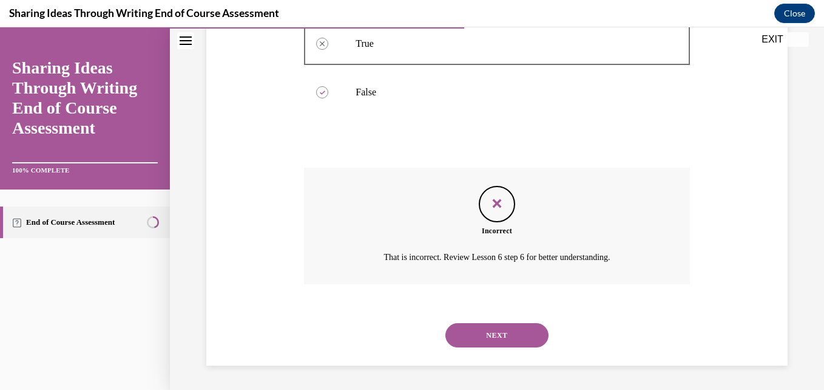
click at [506, 330] on button "NEXT" at bounding box center [496, 335] width 103 height 24
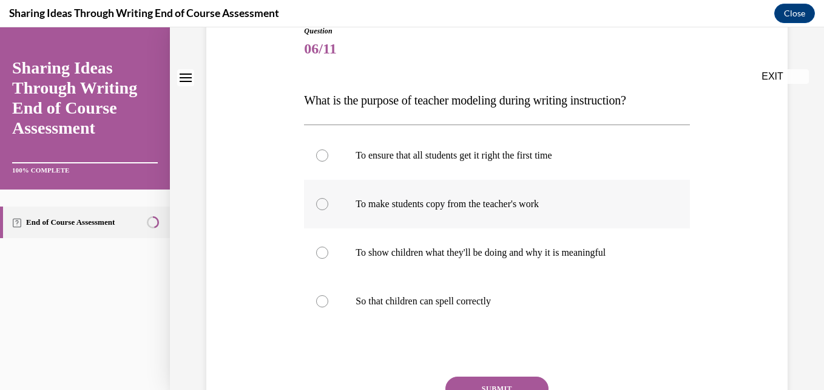
scroll to position [182, 0]
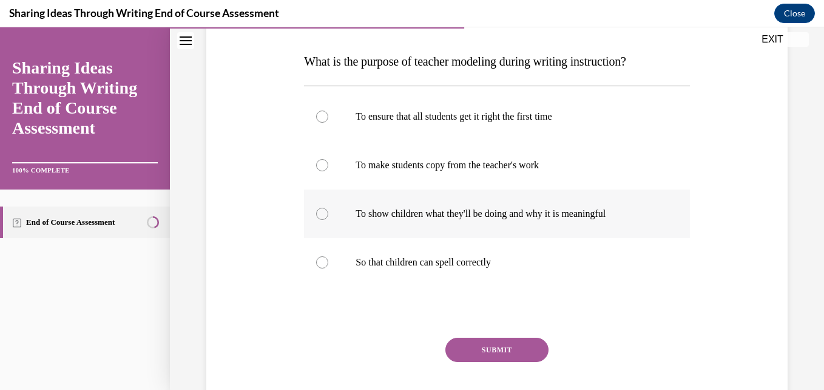
click at [397, 213] on p "To show children what they'll be doing and why it is meaningful" at bounding box center [507, 214] width 303 height 12
click at [328, 213] on input "To show children what they'll be doing and why it is meaningful" at bounding box center [322, 214] width 12 height 12
radio input "true"
click at [524, 344] on button "SUBMIT" at bounding box center [496, 349] width 103 height 24
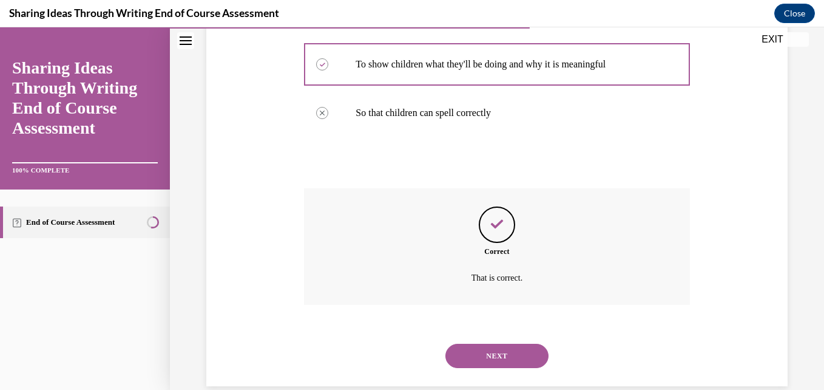
scroll to position [352, 0]
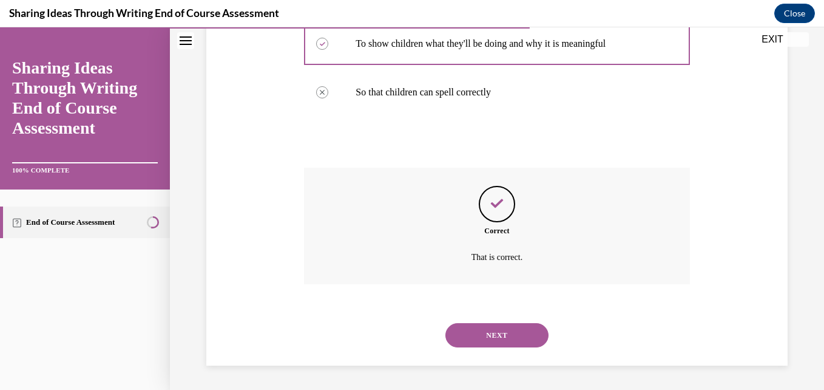
click at [521, 333] on button "NEXT" at bounding box center [496, 335] width 103 height 24
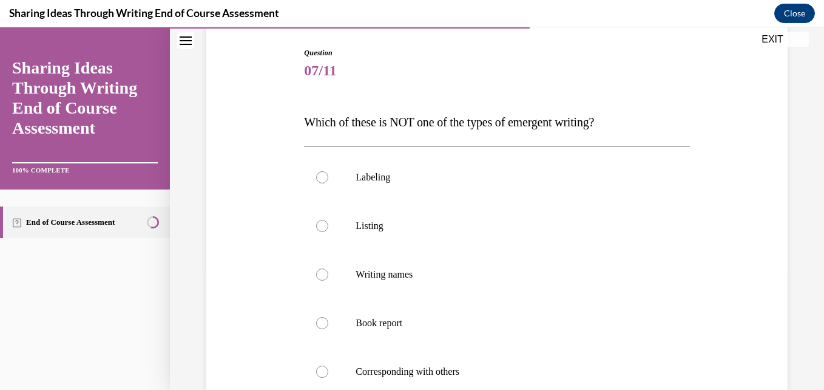
scroll to position [182, 0]
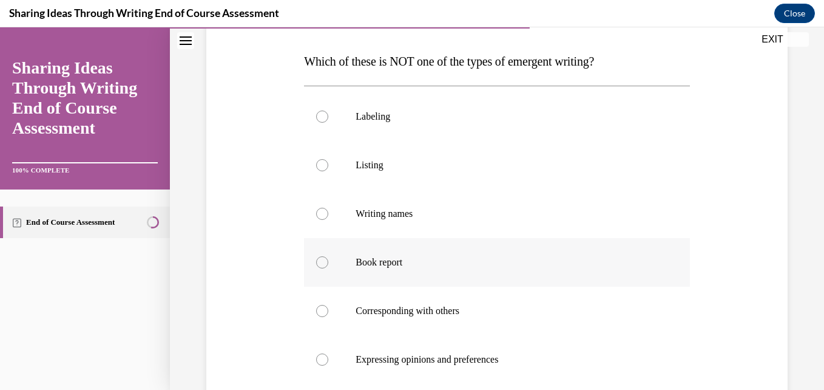
click at [383, 266] on p "Book report" at bounding box center [507, 262] width 303 height 12
click at [328, 266] on input "Book report" at bounding box center [322, 262] width 12 height 12
radio input "true"
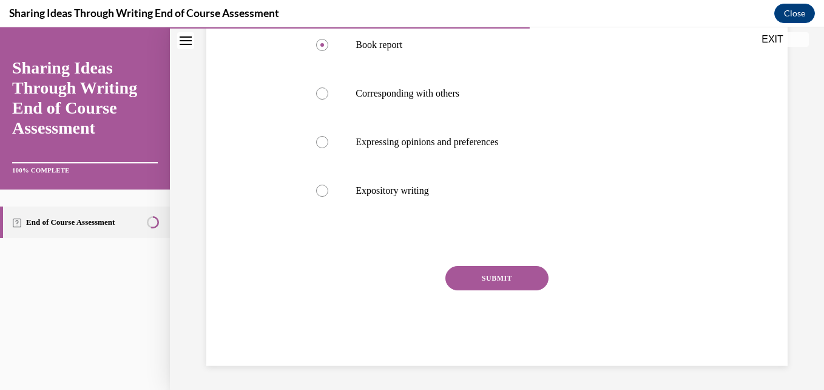
click at [479, 283] on button "SUBMIT" at bounding box center [496, 278] width 103 height 24
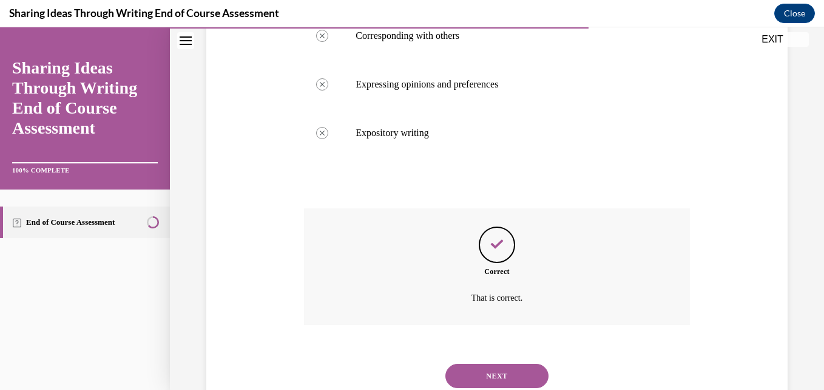
scroll to position [498, 0]
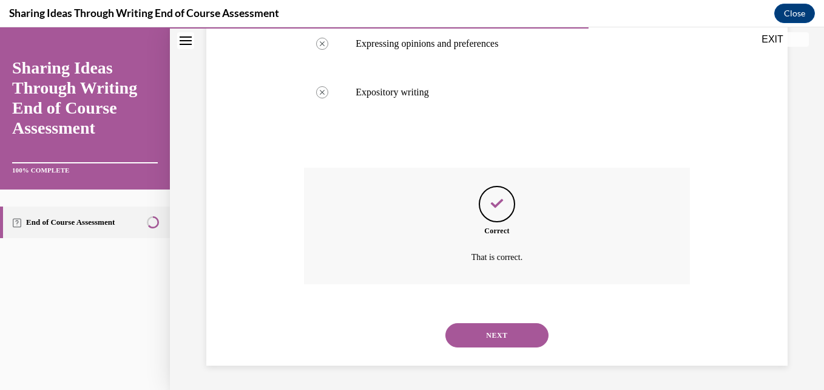
click at [493, 332] on button "NEXT" at bounding box center [496, 335] width 103 height 24
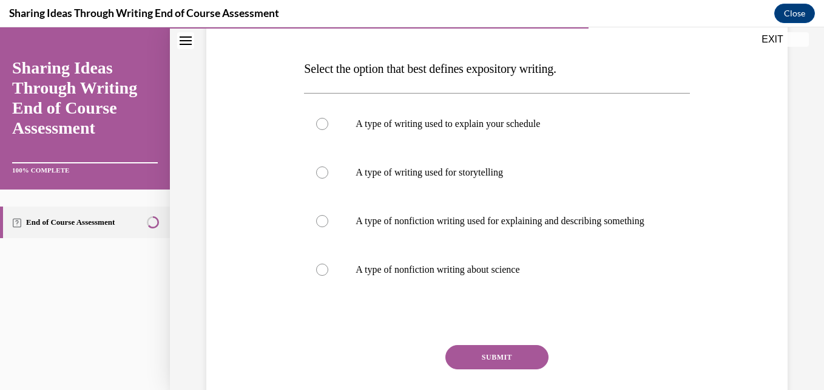
scroll to position [182, 0]
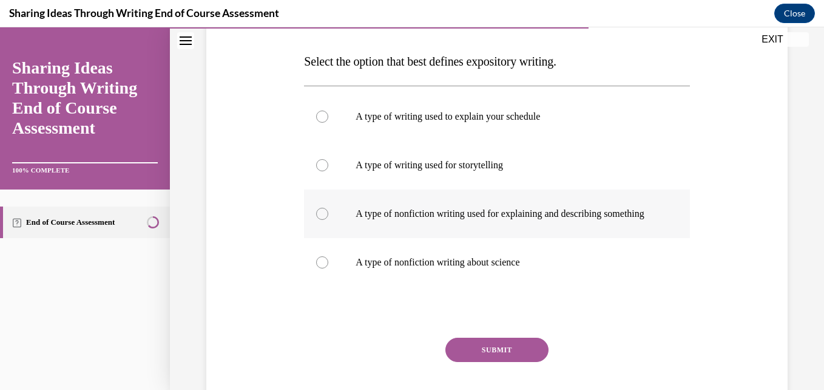
click at [427, 208] on p "A type of nonfiction writing used for explaining and describing something" at bounding box center [507, 214] width 303 height 12
click at [328, 208] on input "A type of nonfiction writing used for explaining and describing something" at bounding box center [322, 214] width 12 height 12
radio input "true"
click at [495, 360] on button "SUBMIT" at bounding box center [496, 349] width 103 height 24
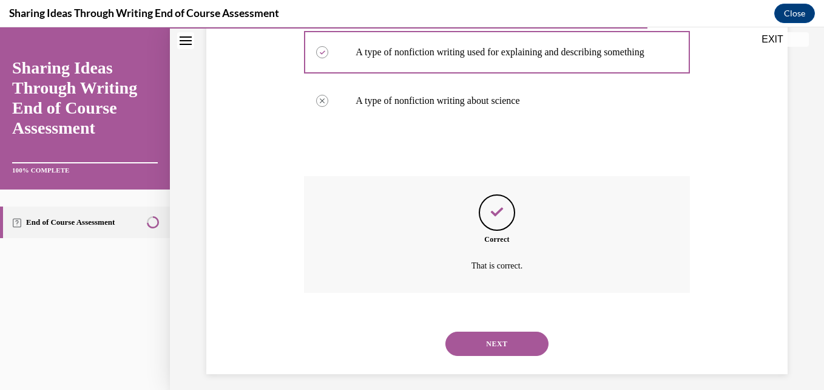
scroll to position [364, 0]
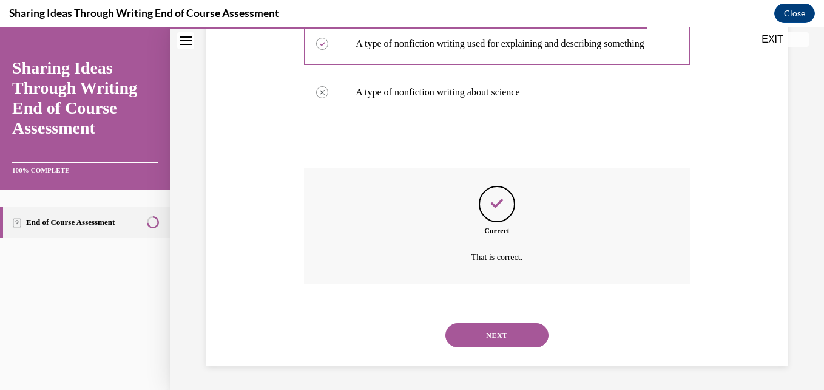
click at [495, 331] on button "NEXT" at bounding box center [496, 335] width 103 height 24
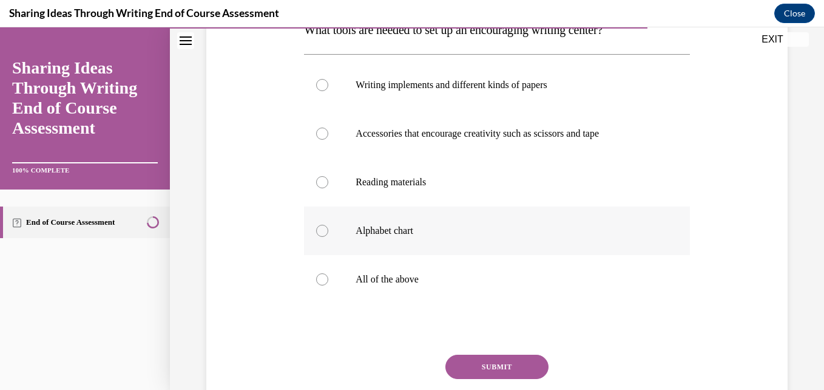
scroll to position [243, 0]
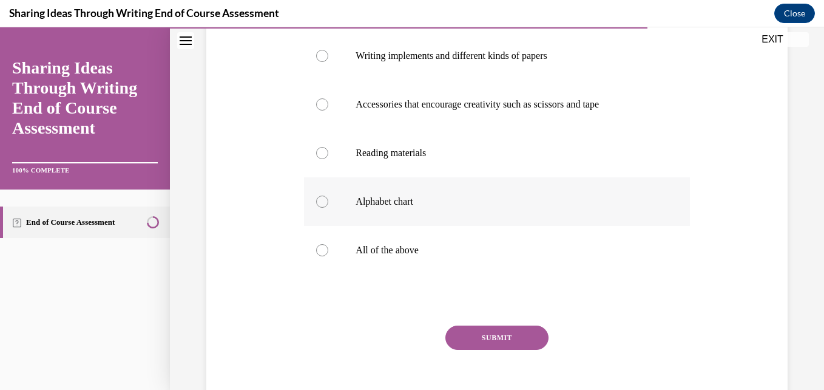
click at [560, 254] on p "All of the above" at bounding box center [507, 250] width 303 height 12
click at [328, 254] on input "All of the above" at bounding box center [322, 250] width 12 height 12
radio input "true"
click at [524, 335] on button "SUBMIT" at bounding box center [496, 337] width 103 height 24
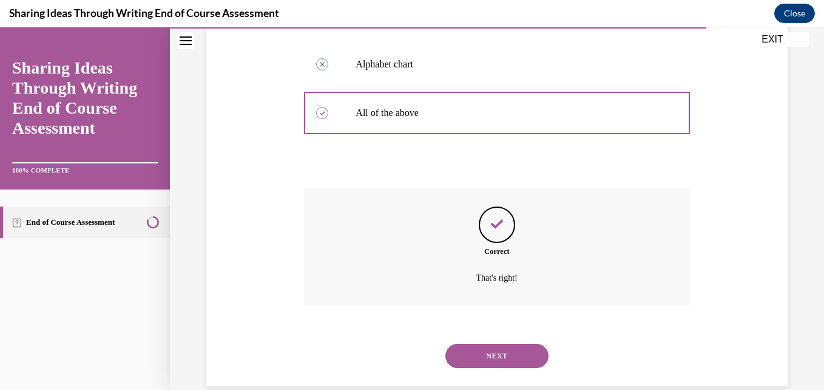
scroll to position [401, 0]
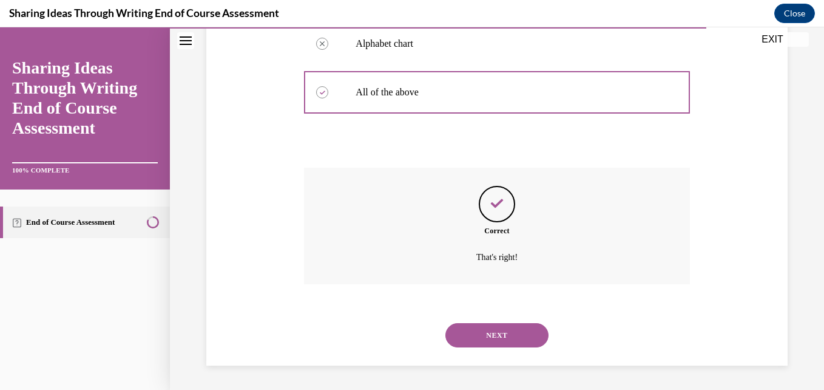
click at [510, 336] on button "NEXT" at bounding box center [496, 335] width 103 height 24
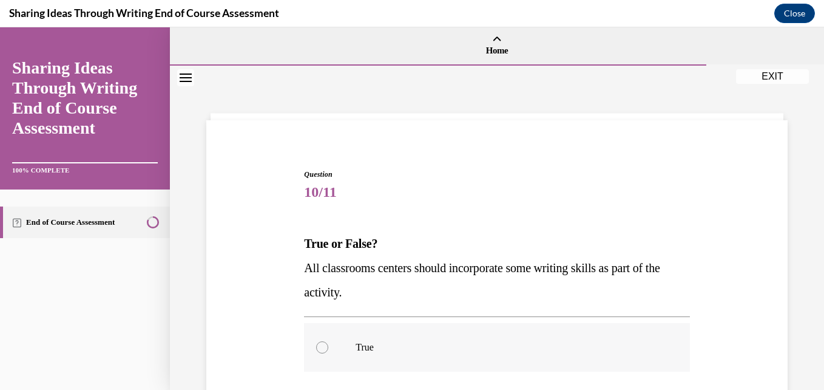
click at [506, 336] on label "True" at bounding box center [496, 347] width 385 height 49
click at [328, 341] on input "True" at bounding box center [322, 347] width 12 height 12
radio input "true"
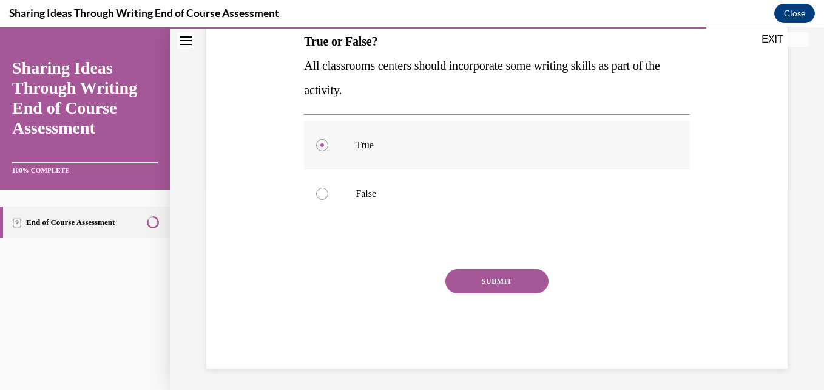
scroll to position [205, 0]
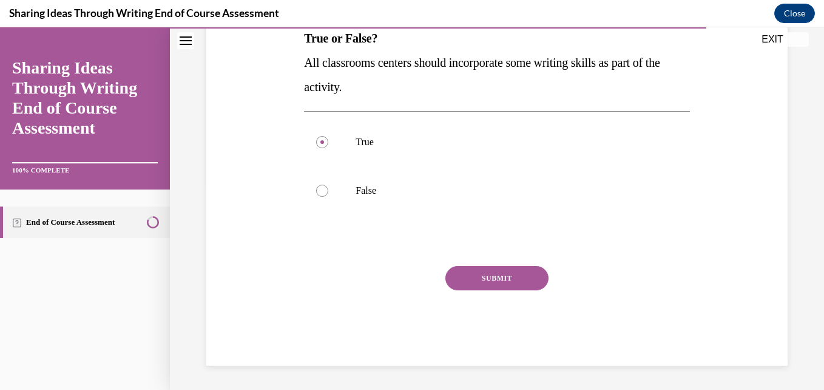
click at [496, 280] on button "SUBMIT" at bounding box center [496, 278] width 103 height 24
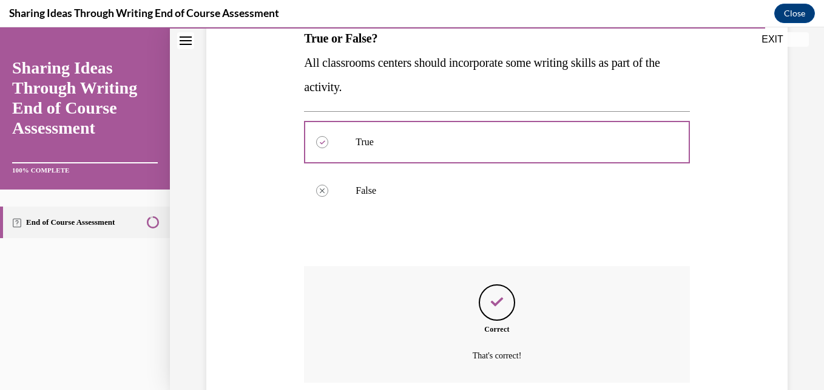
scroll to position [303, 0]
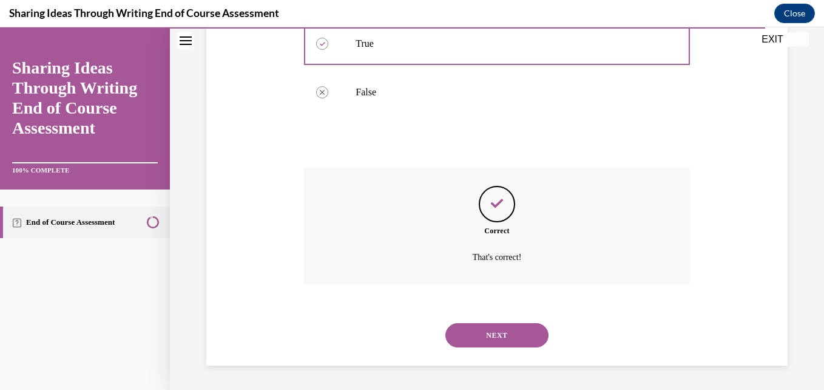
click at [507, 330] on button "NEXT" at bounding box center [496, 335] width 103 height 24
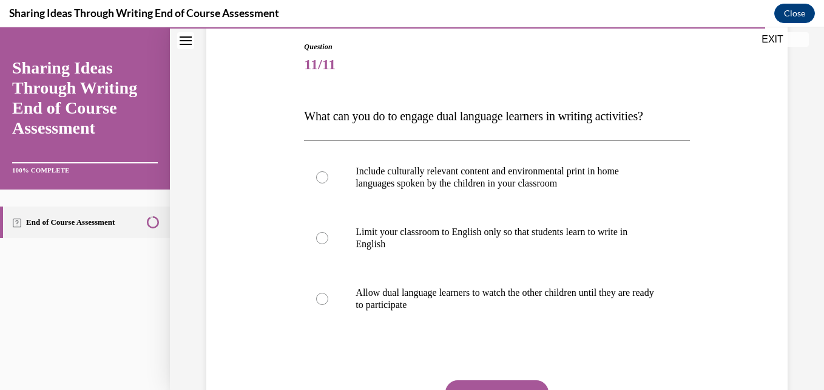
scroll to position [120, 0]
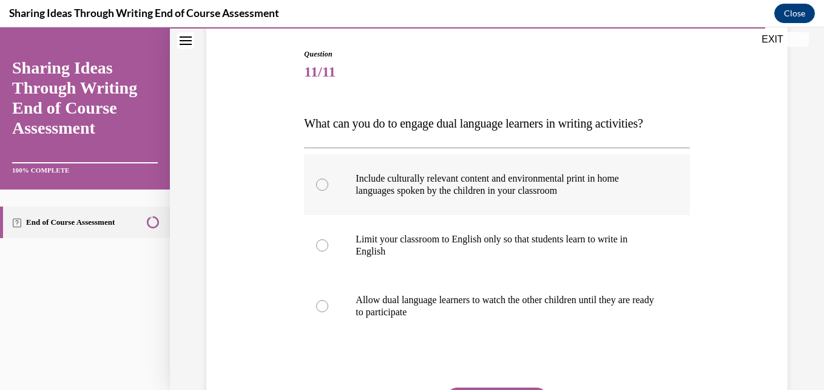
click at [489, 179] on p "Include culturally relevant content and environmental print in home languages s…" at bounding box center [507, 184] width 303 height 24
click at [328, 179] on input "Include culturally relevant content and environmental print in home languages s…" at bounding box center [322, 184] width 12 height 12
radio input "true"
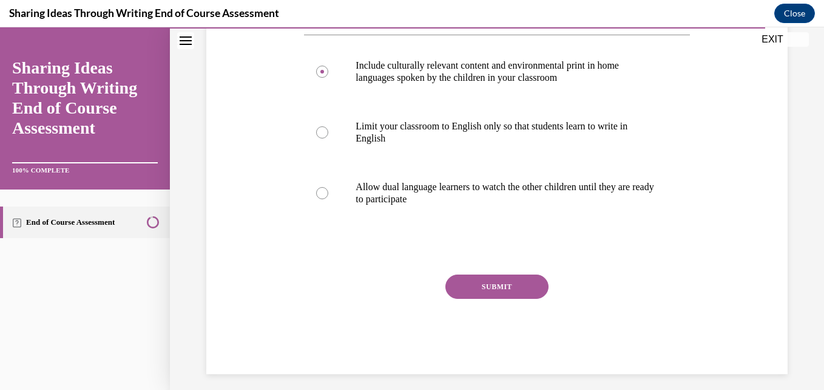
scroll to position [242, 0]
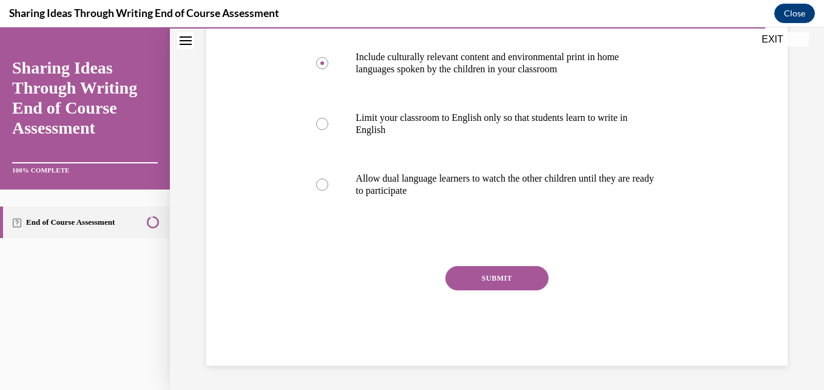
click at [505, 278] on button "SUBMIT" at bounding box center [496, 278] width 103 height 24
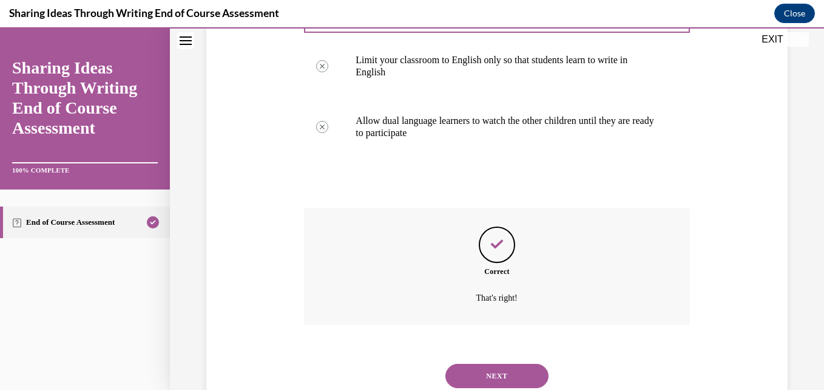
scroll to position [340, 0]
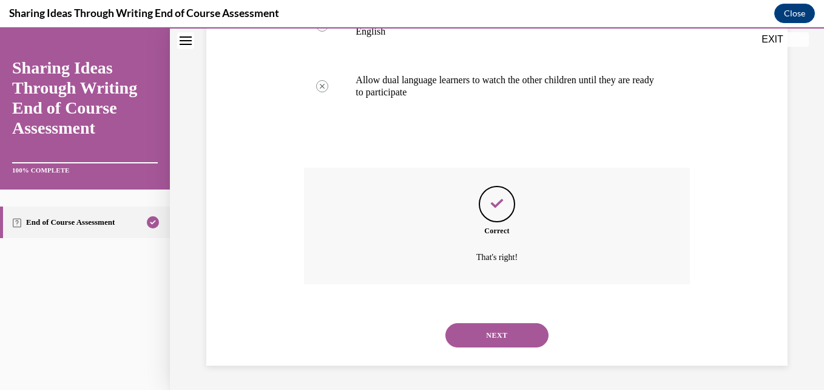
click at [499, 325] on button "NEXT" at bounding box center [496, 335] width 103 height 24
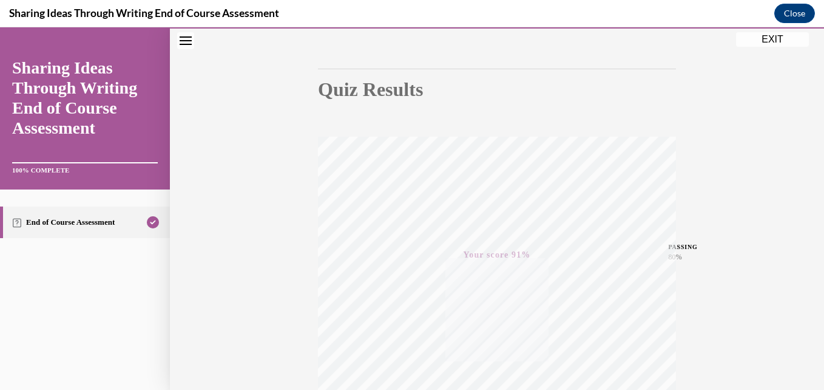
scroll to position [78, 0]
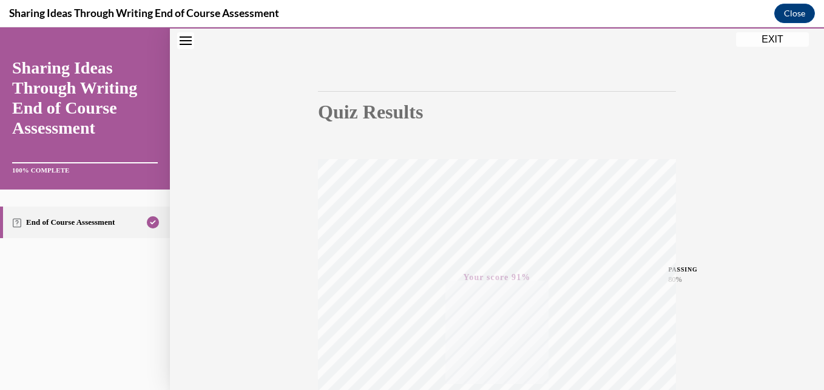
click at [774, 41] on button "EXIT" at bounding box center [772, 39] width 73 height 15
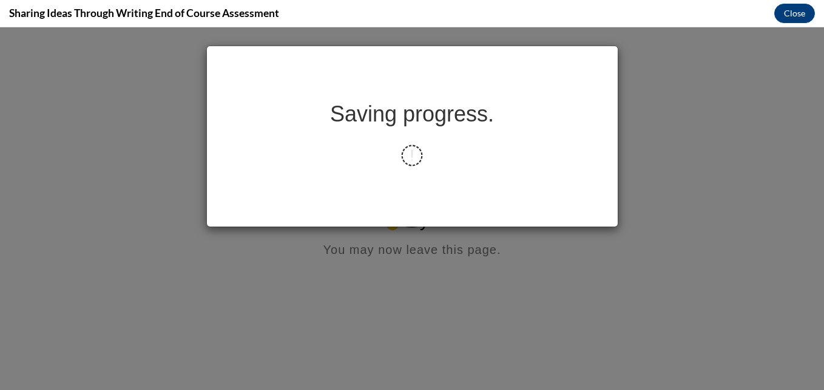
scroll to position [0, 0]
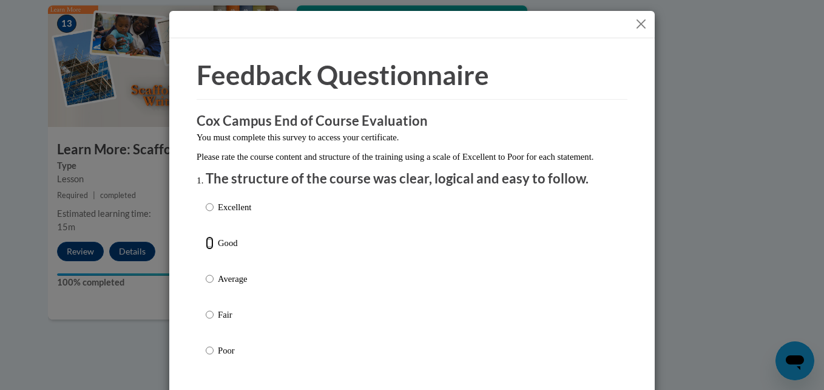
click at [206, 249] on input "Good" at bounding box center [210, 242] width 8 height 13
radio input "true"
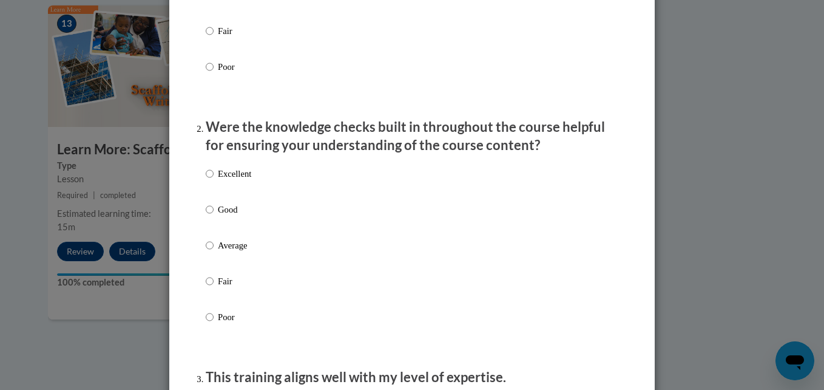
scroll to position [303, 0]
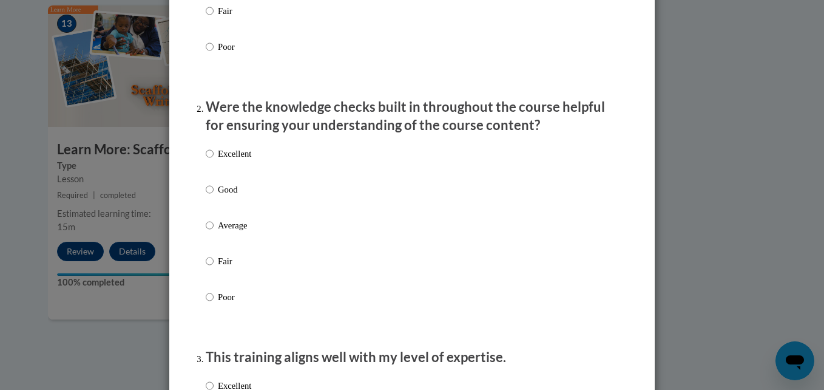
click at [212, 203] on label "Good" at bounding box center [229, 199] width 46 height 33
click at [212, 196] on input "Good" at bounding box center [210, 189] width 8 height 13
radio input "true"
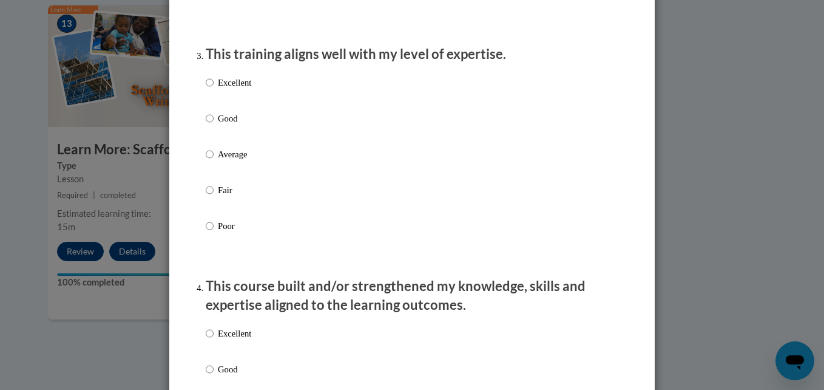
scroll to position [607, 0]
click at [211, 130] on label "Good" at bounding box center [229, 127] width 46 height 33
click at [211, 124] on input "Good" at bounding box center [210, 117] width 8 height 13
radio input "true"
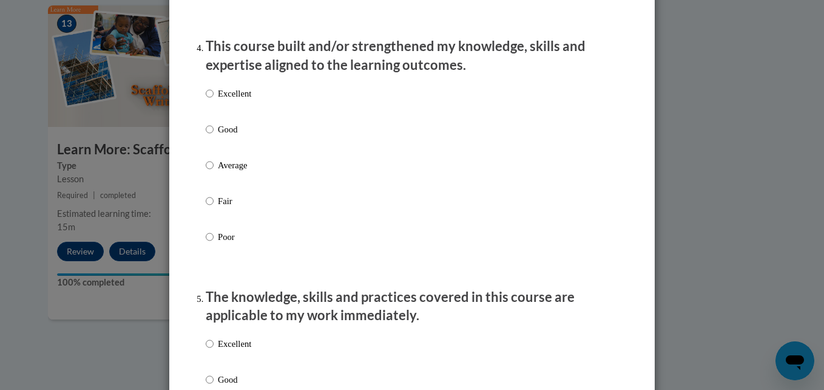
scroll to position [850, 0]
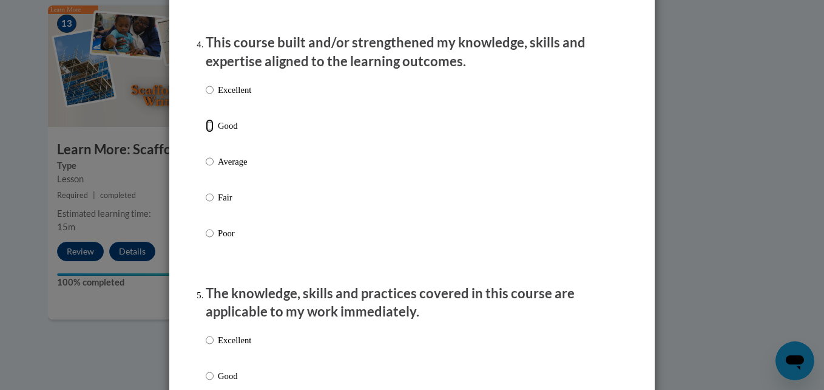
click at [208, 132] on input "Good" at bounding box center [210, 125] width 8 height 13
radio input "true"
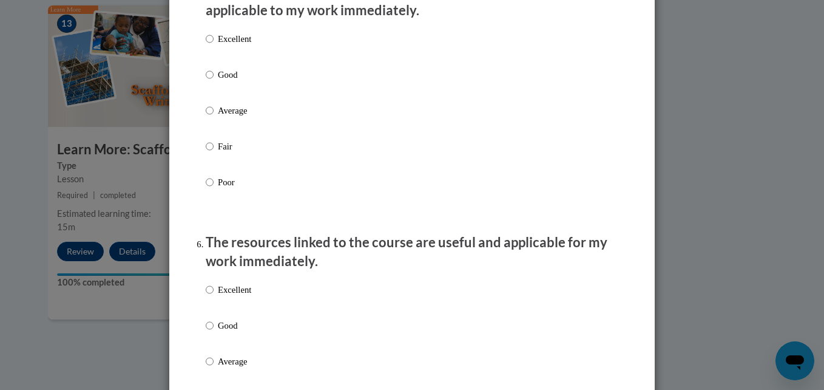
scroll to position [1153, 0]
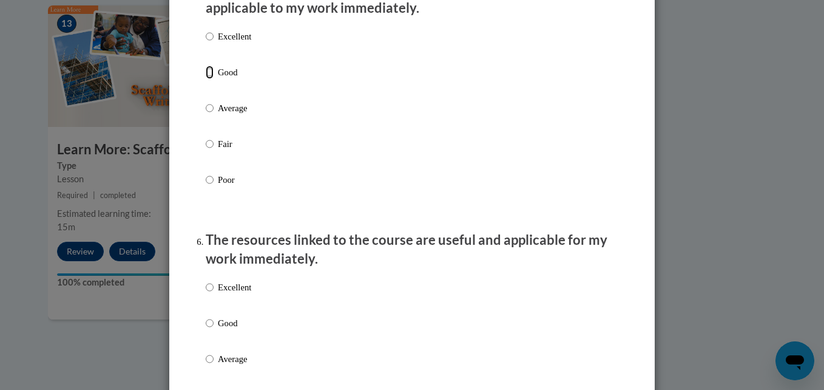
click at [206, 77] on input "Good" at bounding box center [210, 72] width 8 height 13
radio input "true"
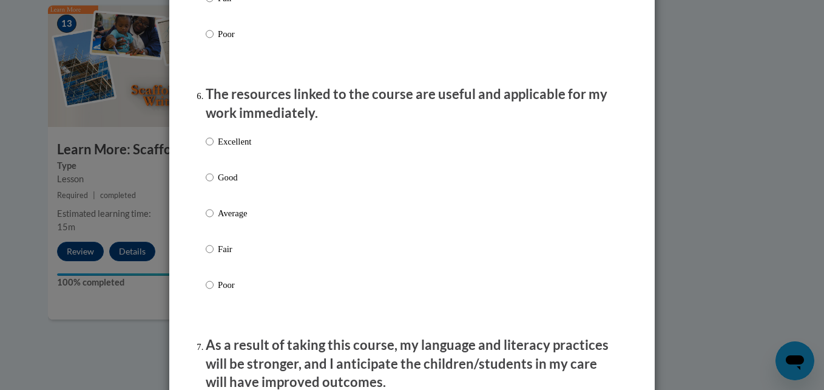
scroll to position [1396, 0]
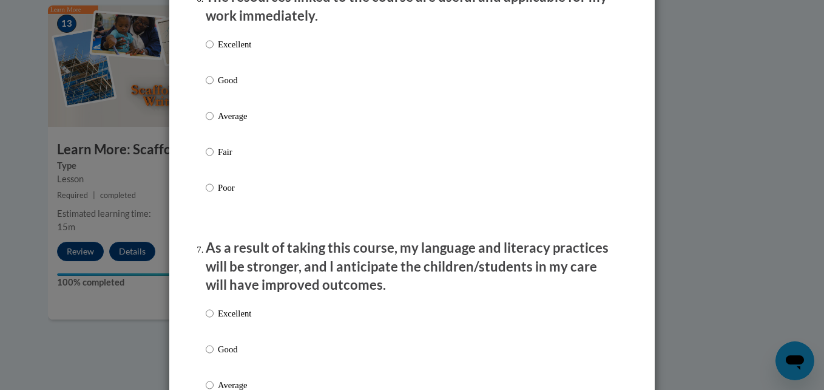
click at [220, 87] on p "Good" at bounding box center [234, 79] width 33 height 13
click at [214, 87] on input "Good" at bounding box center [210, 79] width 8 height 13
radio input "true"
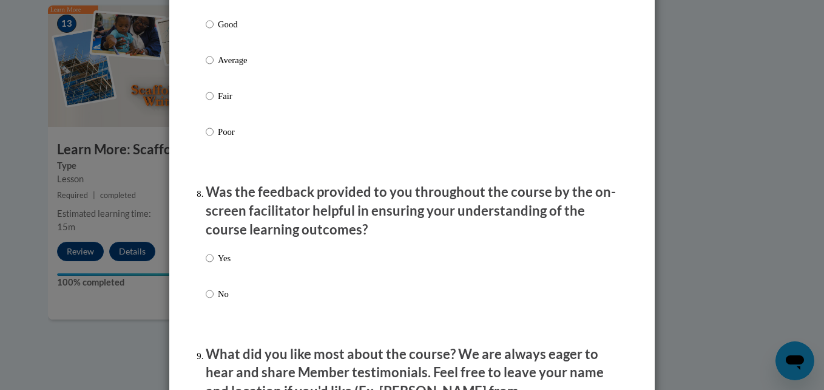
scroll to position [1699, 0]
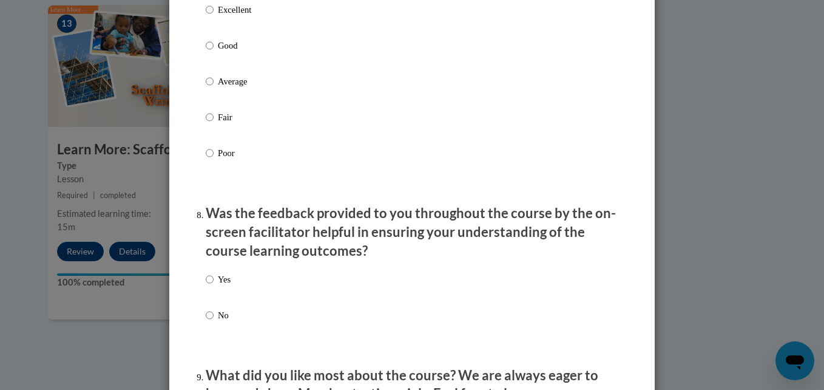
click at [209, 55] on label "Good" at bounding box center [229, 55] width 46 height 33
click at [209, 52] on input "Good" at bounding box center [210, 45] width 8 height 13
radio input "true"
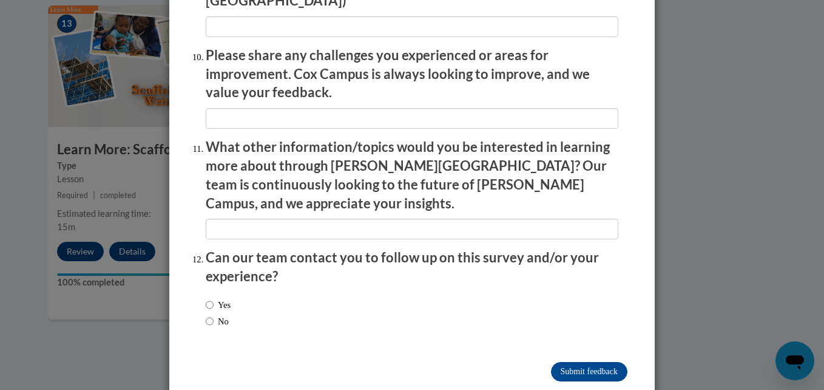
scroll to position [2132, 0]
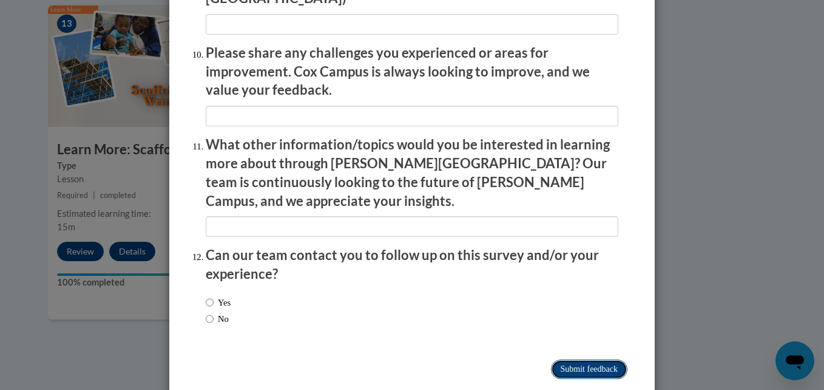
click at [600, 359] on input "Submit feedback" at bounding box center [589, 368] width 76 height 19
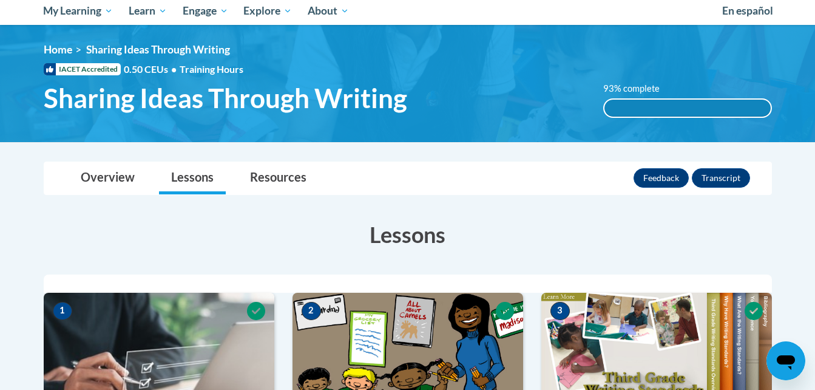
scroll to position [61, 0]
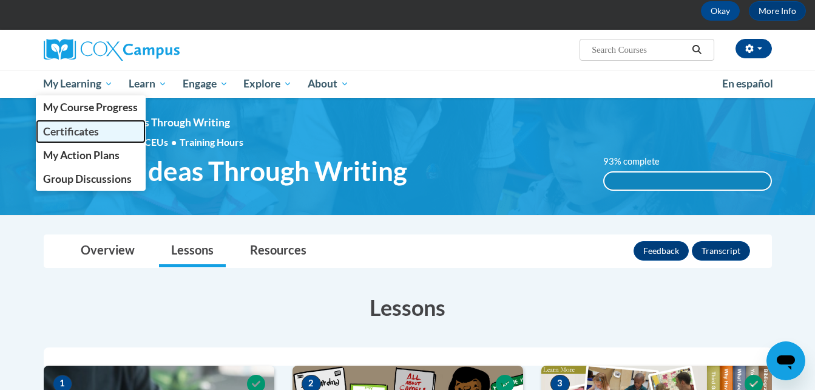
click at [74, 129] on span "Certificates" at bounding box center [71, 131] width 56 height 13
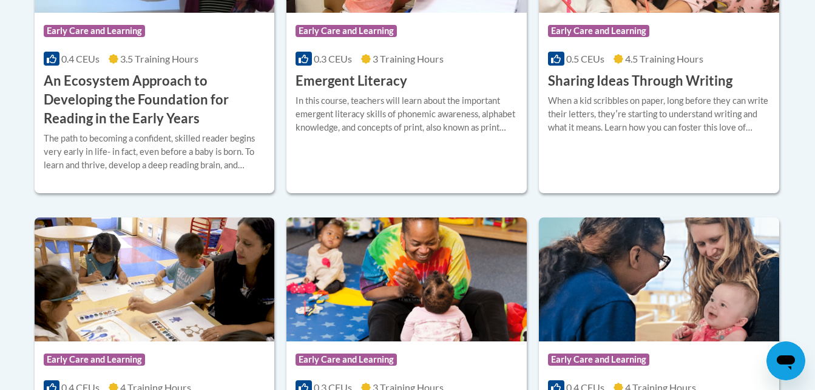
scroll to position [485, 0]
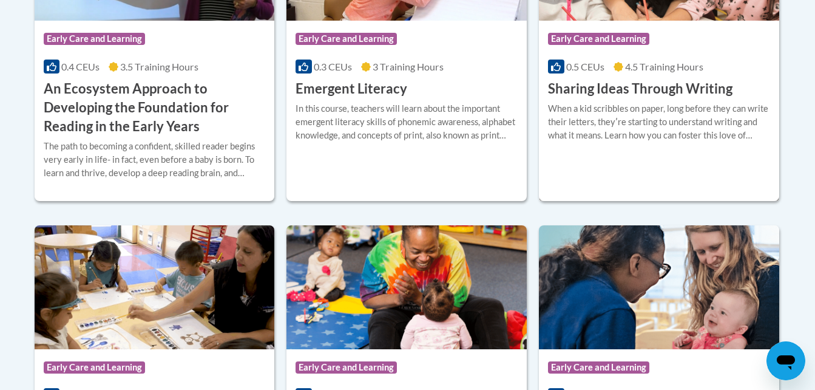
click at [672, 101] on div "More Info Open When a kid scribbles on paper, long before they can write their …" at bounding box center [659, 129] width 240 height 62
